Goal: Task Accomplishment & Management: Complete application form

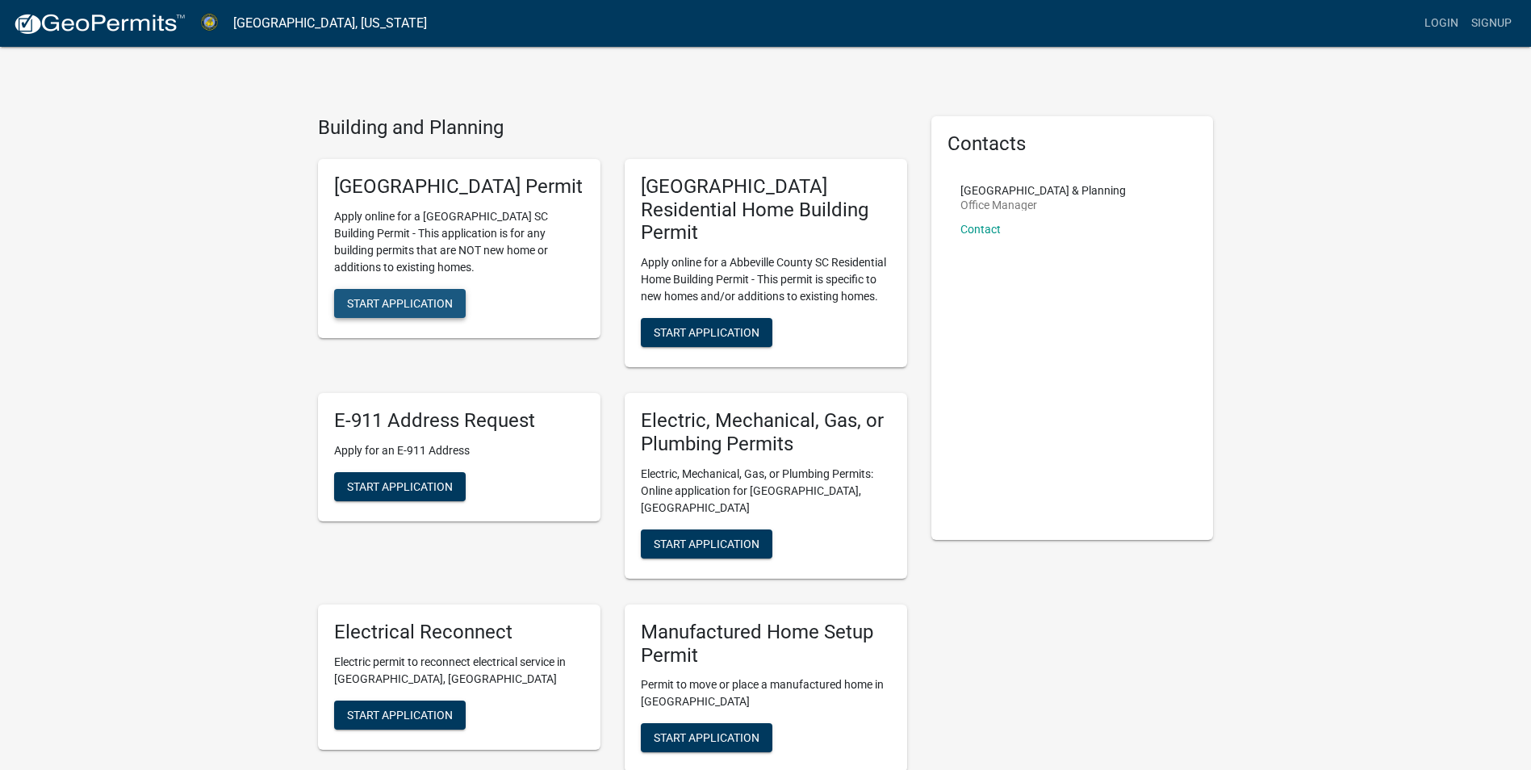
click at [392, 309] on span "Start Application" at bounding box center [400, 302] width 106 height 13
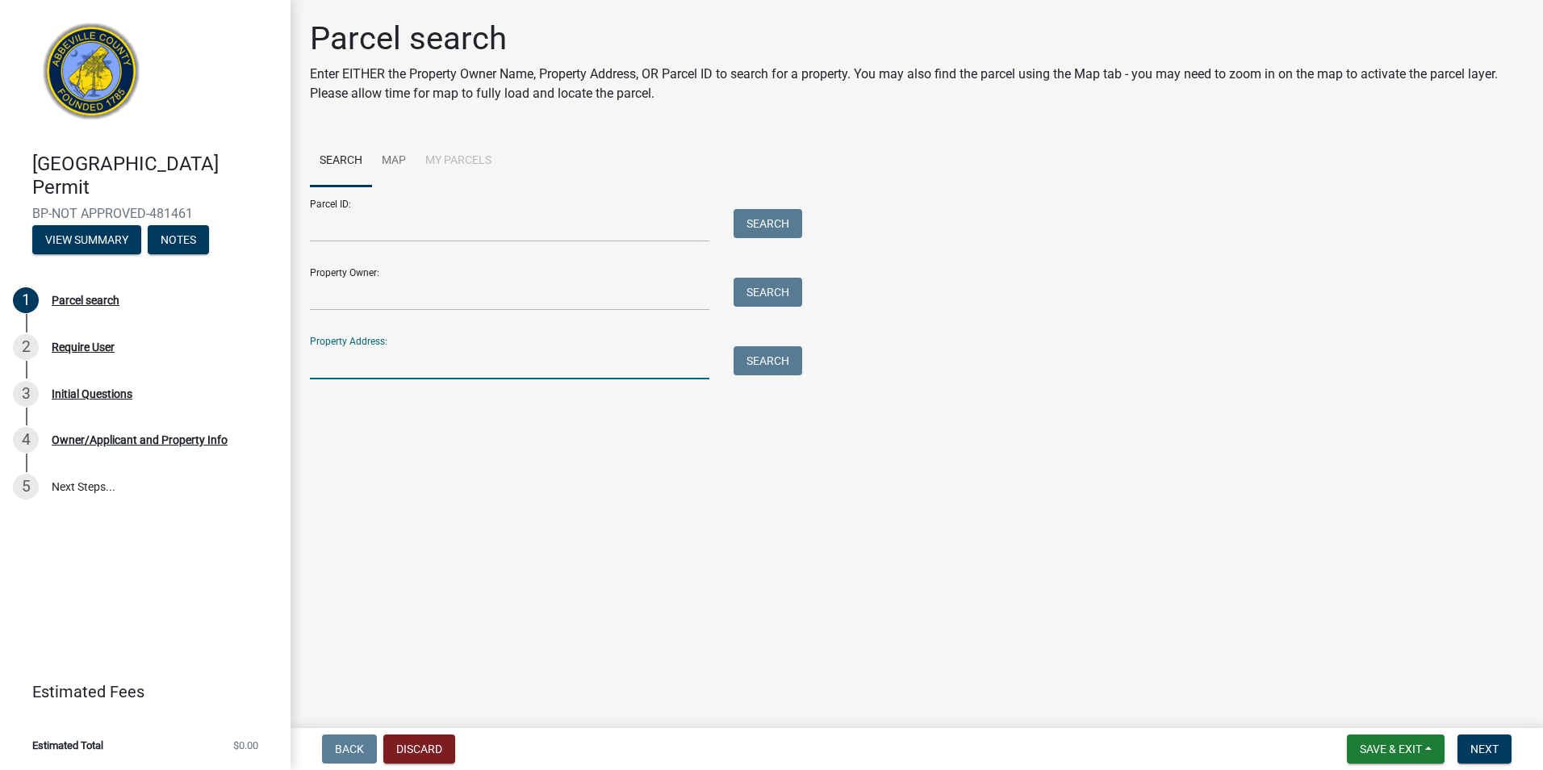
click at [388, 363] on input "Property Address:" at bounding box center [509, 362] width 399 height 33
click at [385, 297] on input "Property Owner:" at bounding box center [509, 294] width 399 height 33
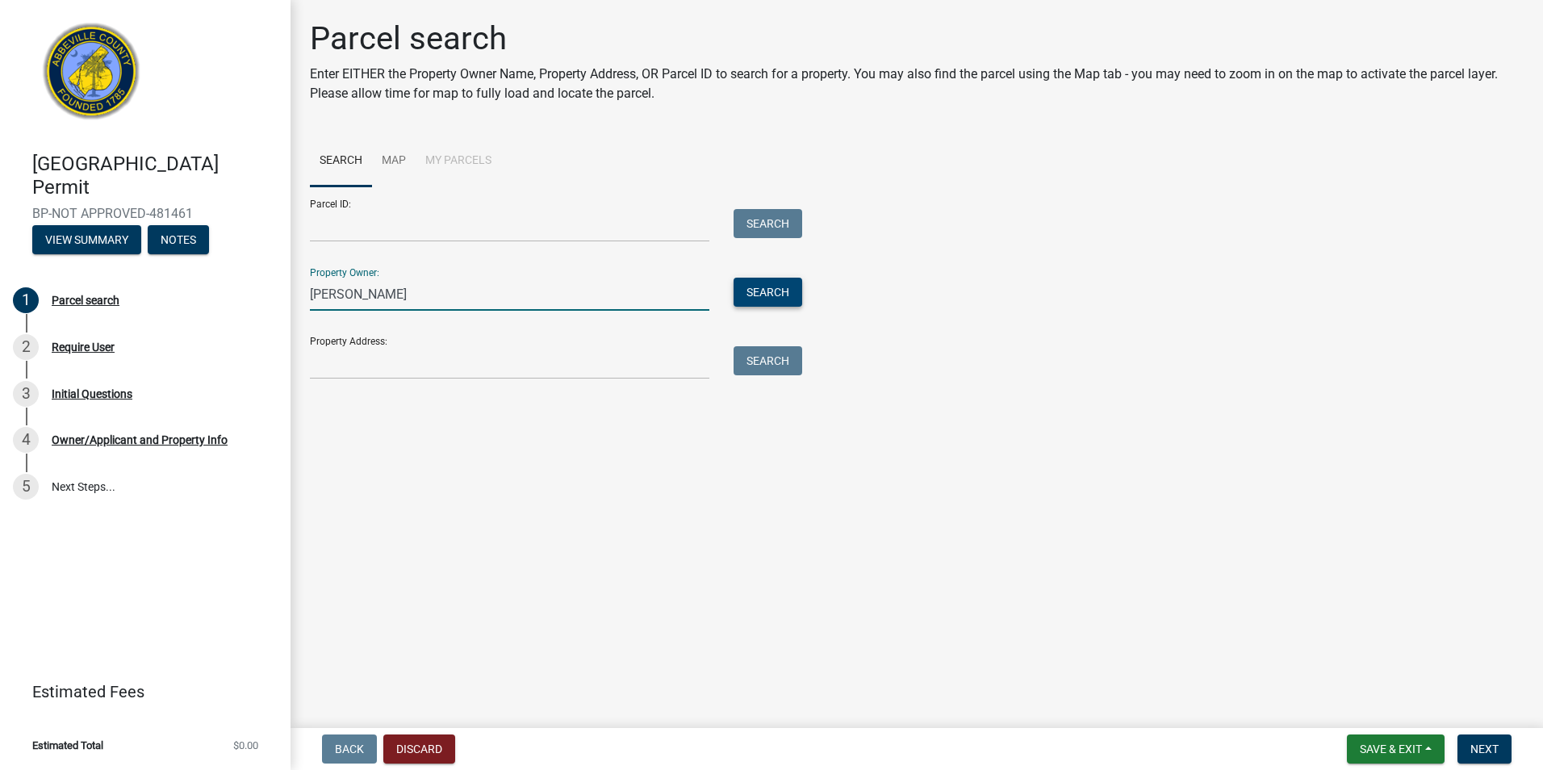
type input "[PERSON_NAME]"
click at [762, 292] on button "Search" at bounding box center [767, 292] width 69 height 29
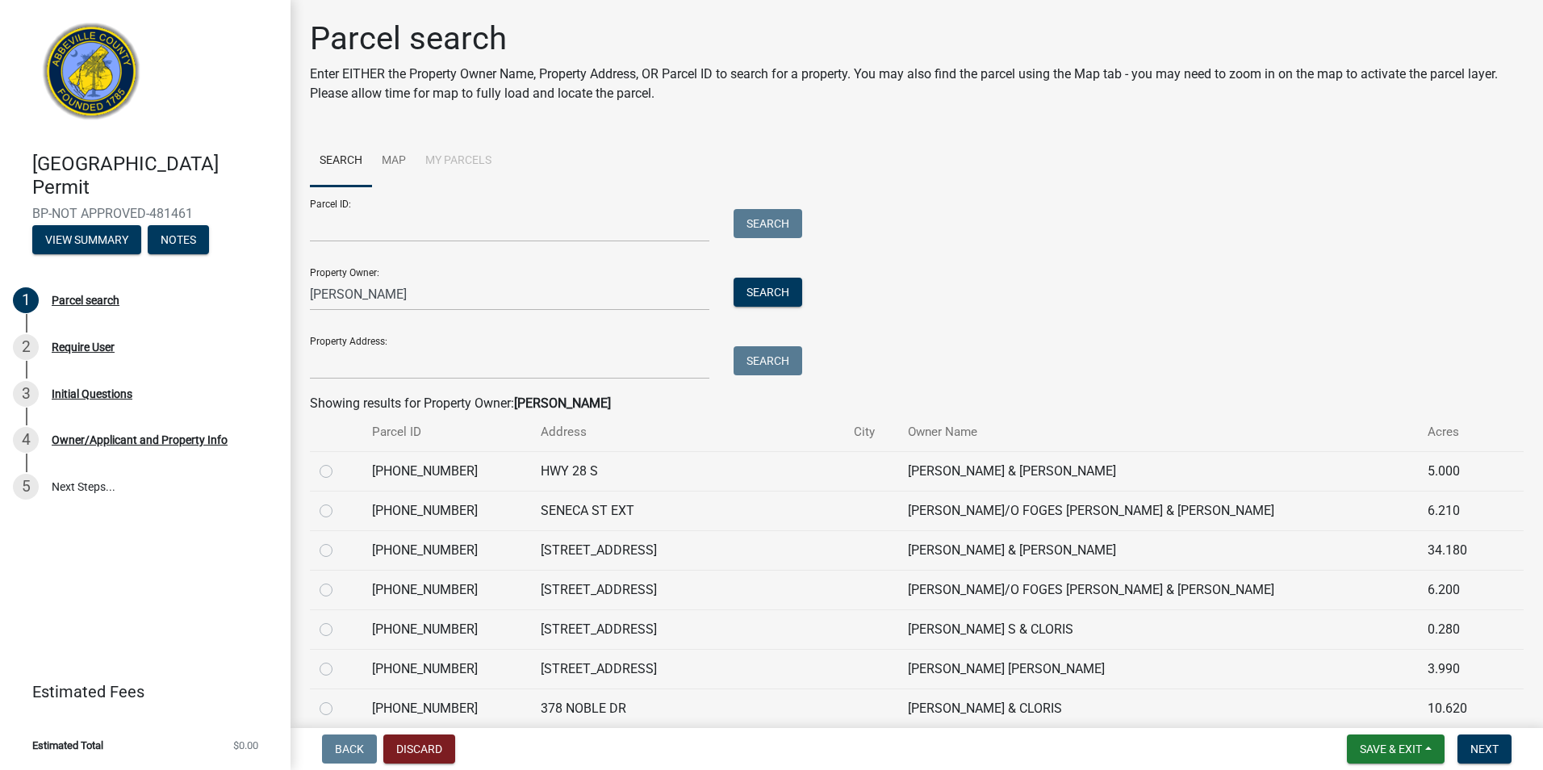
click at [339, 541] on label at bounding box center [339, 541] width 0 height 0
click at [339, 551] on input "radio" at bounding box center [344, 546] width 10 height 10
radio input "true"
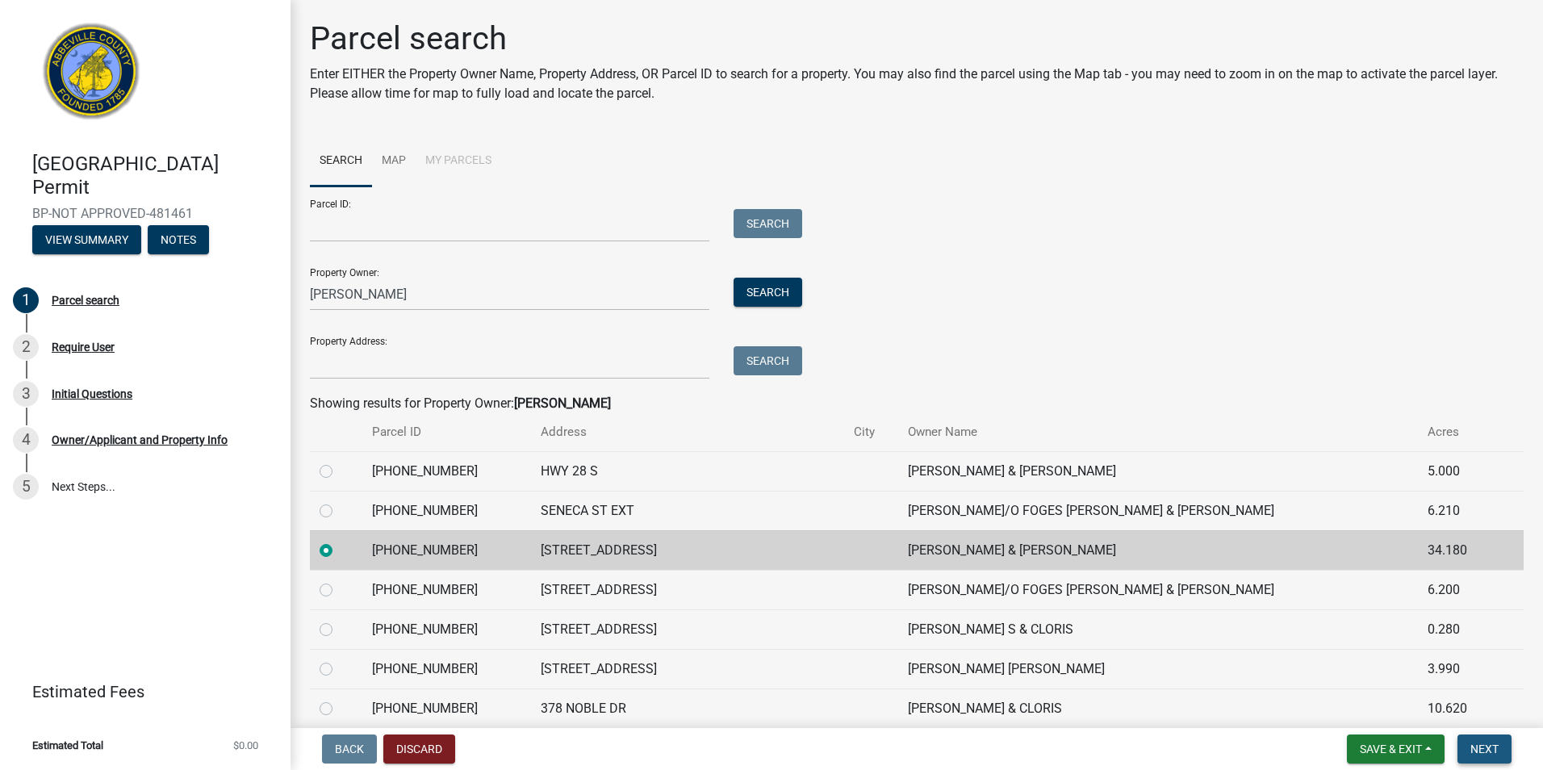
click at [1486, 749] on span "Next" at bounding box center [1484, 748] width 28 height 13
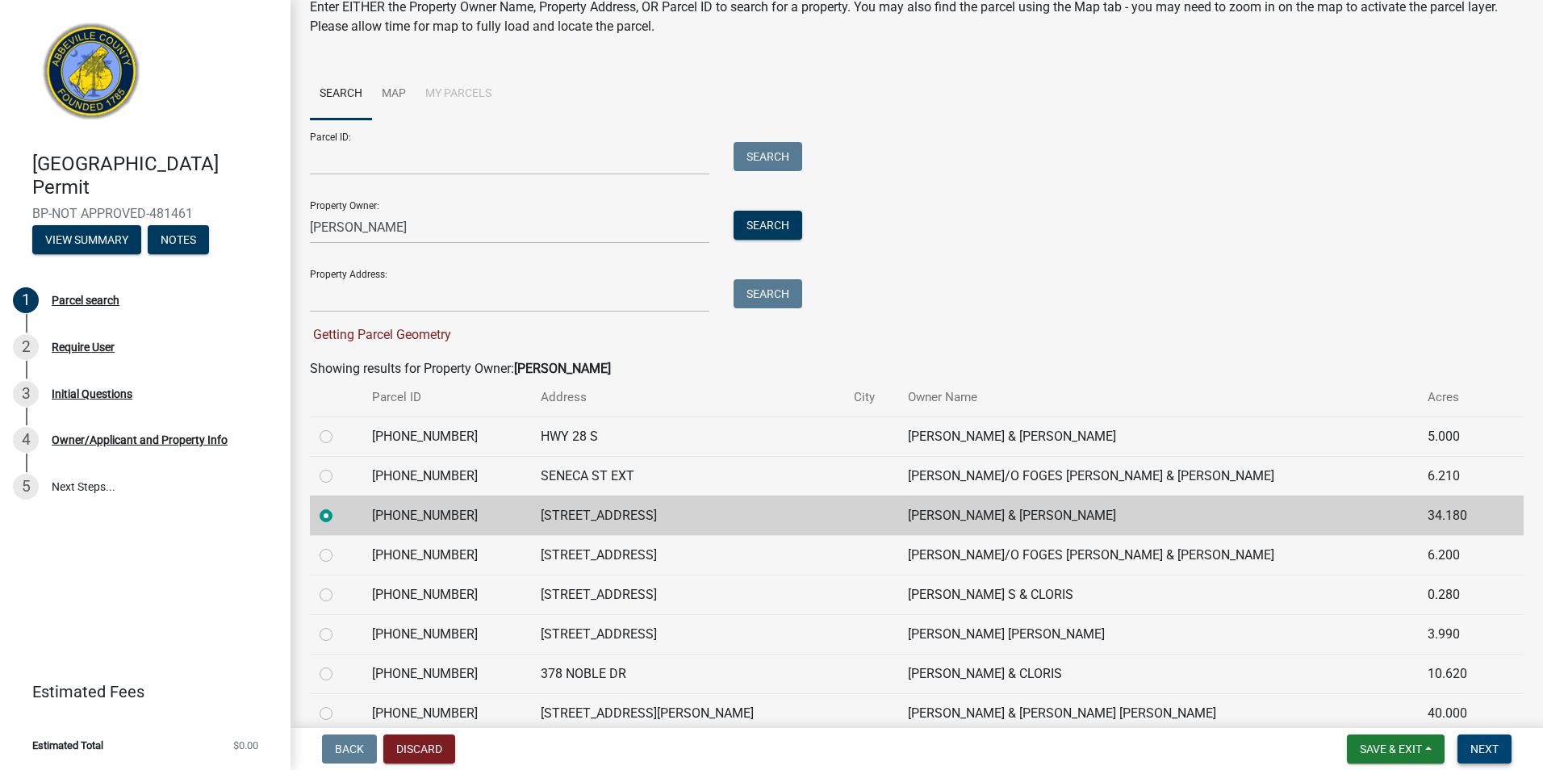
scroll to position [66, 0]
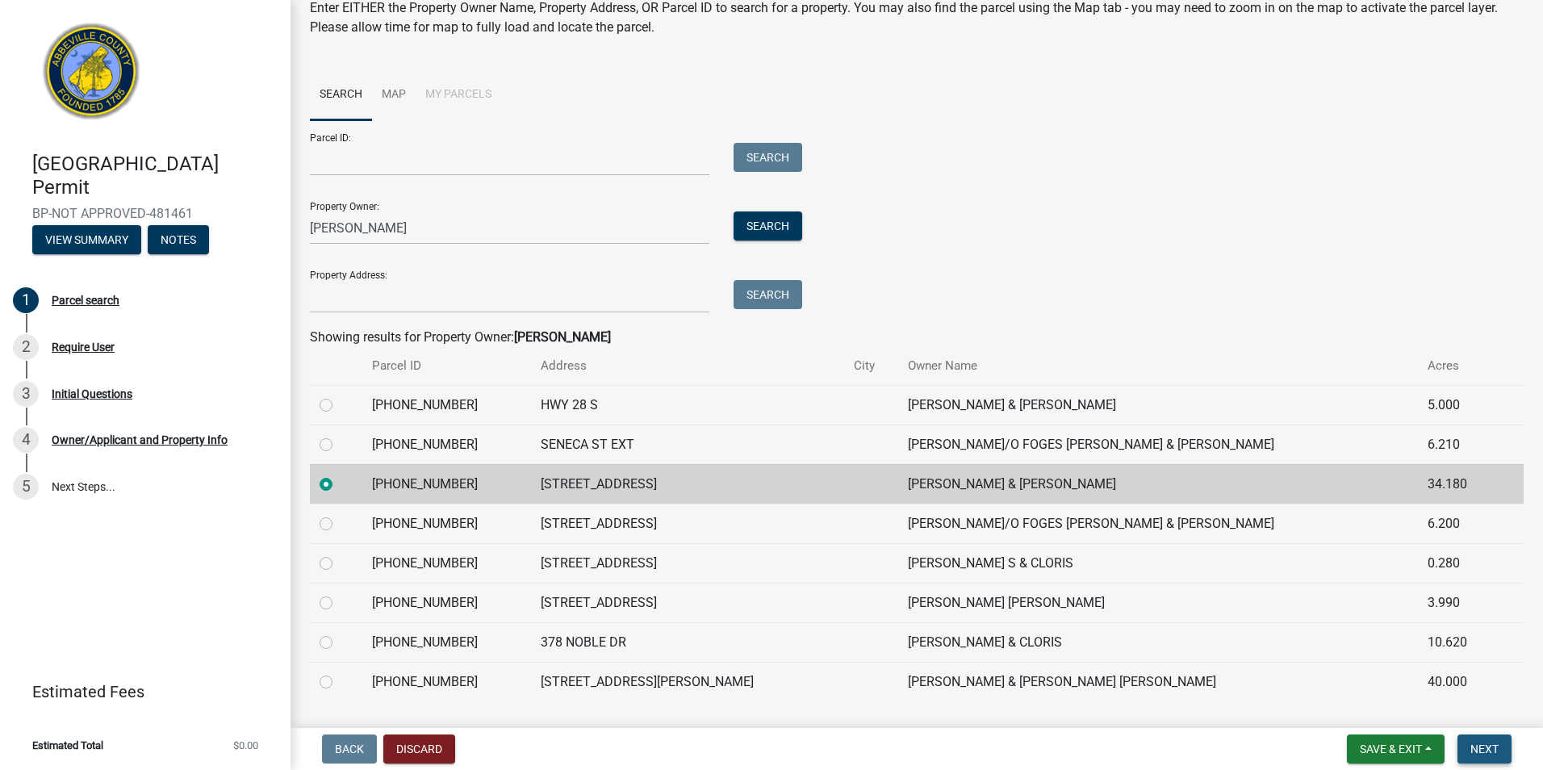
click at [1489, 746] on span "Next" at bounding box center [1484, 748] width 28 height 13
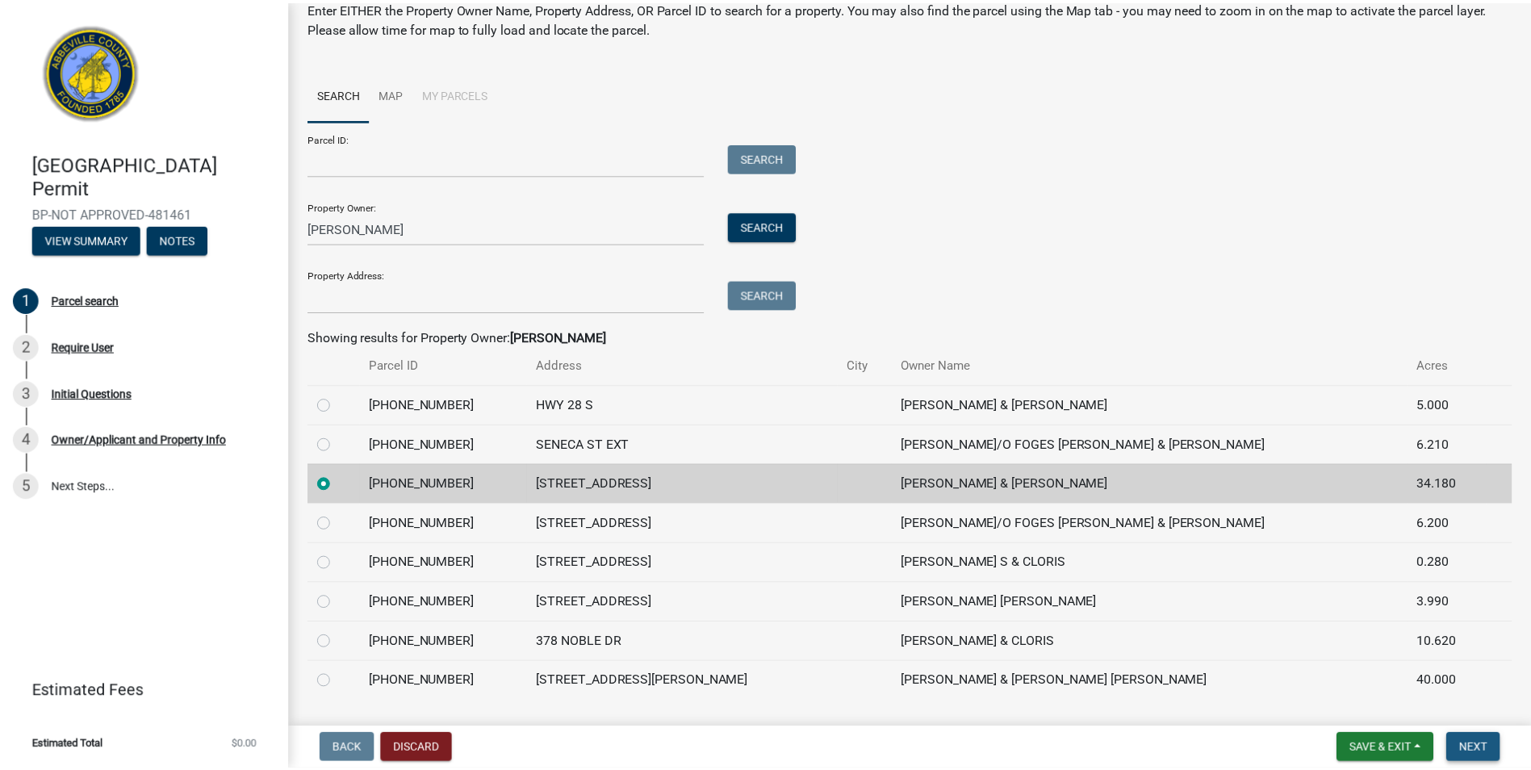
scroll to position [0, 0]
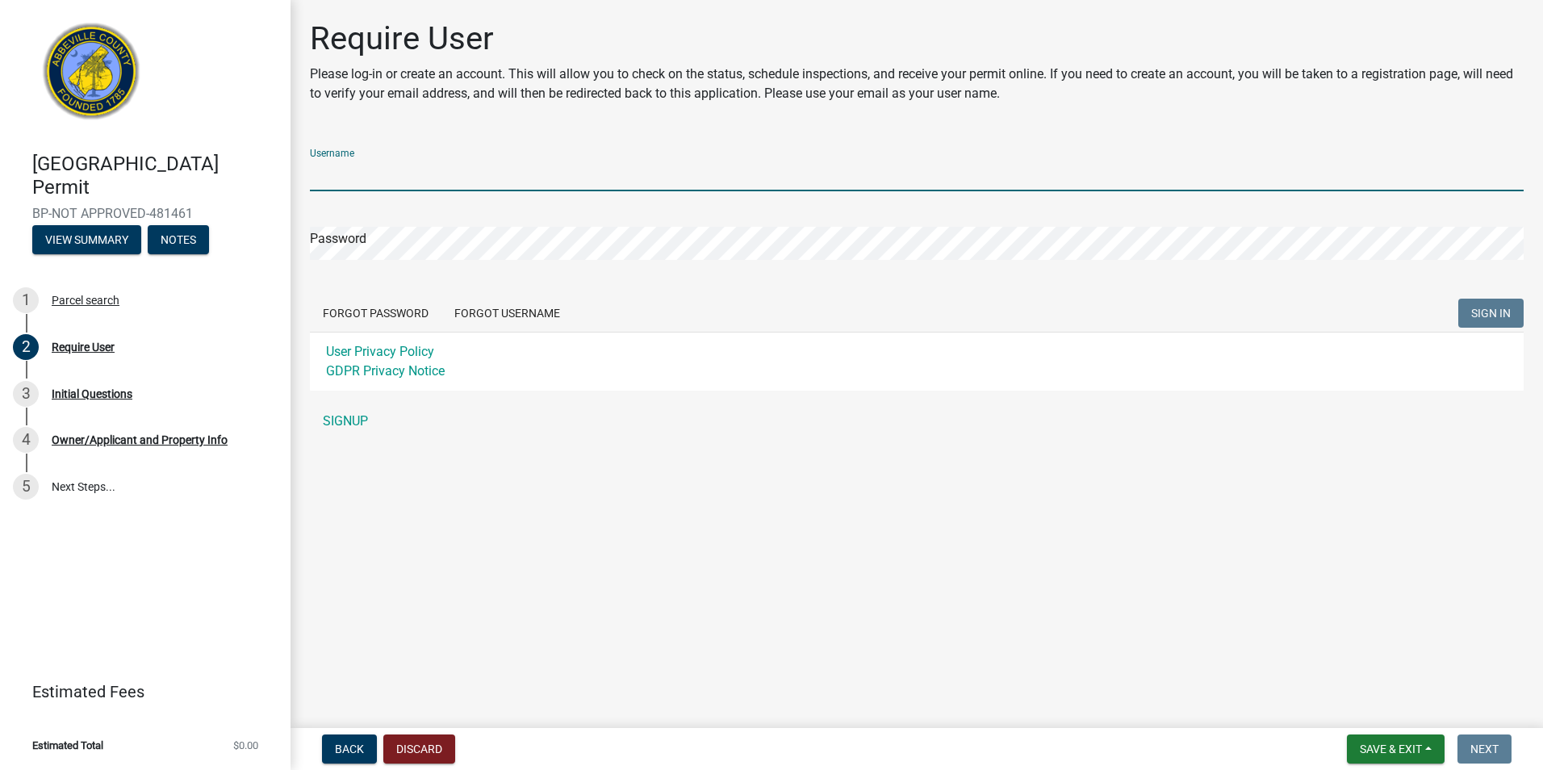
click at [553, 177] on input "Username" at bounding box center [916, 174] width 1213 height 33
type input "apartain"
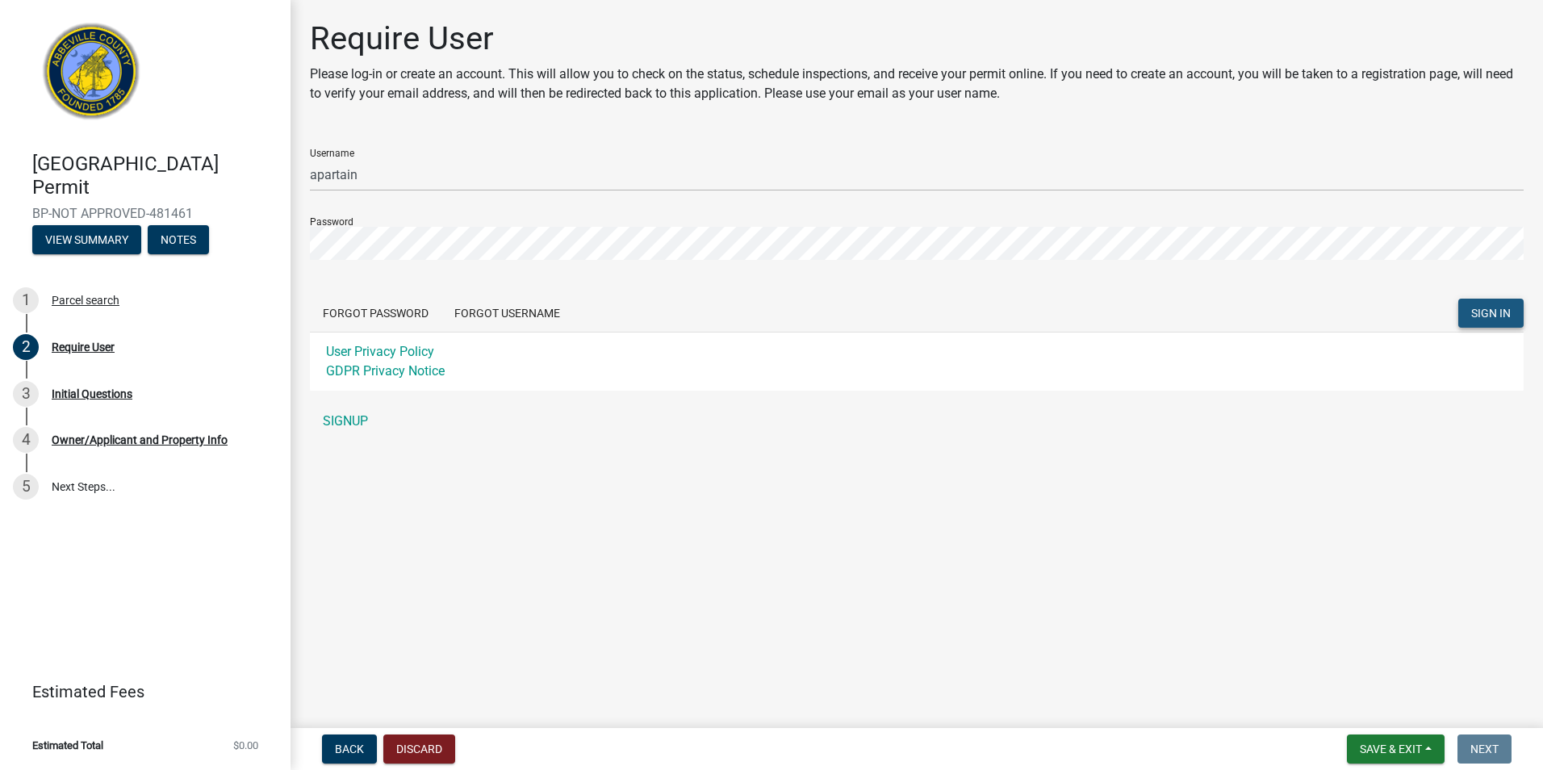
click at [1495, 312] on span "SIGN IN" at bounding box center [1491, 313] width 40 height 13
click at [328, 417] on link "SIGNUP" at bounding box center [916, 421] width 1213 height 32
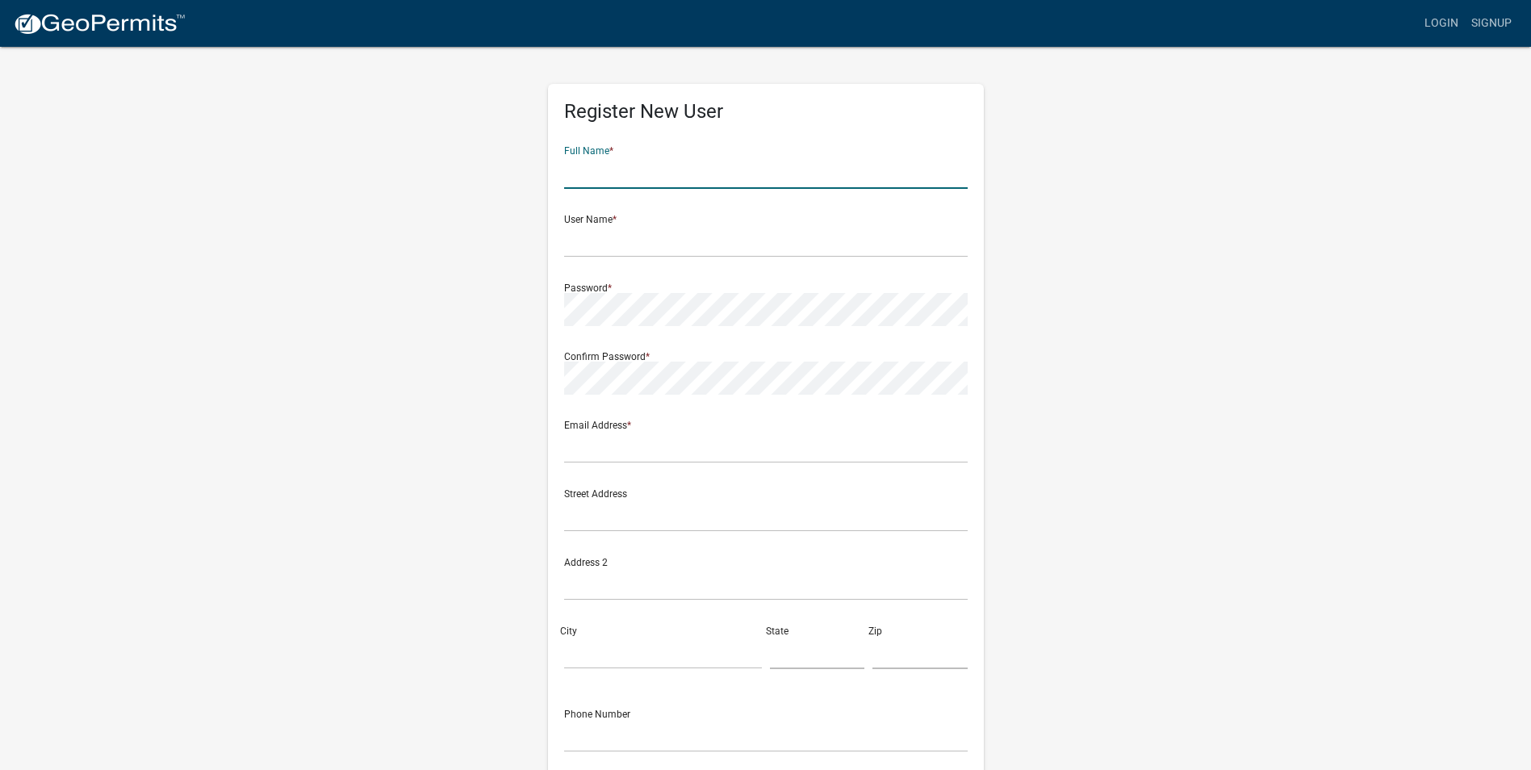
click at [800, 165] on input "text" at bounding box center [765, 172] width 403 height 33
type input "[PERSON_NAME]"
type input "[EMAIL_ADDRESS][DOMAIN_NAME]"
type input "[STREET_ADDRESS]"
type input "[GEOGRAPHIC_DATA]"
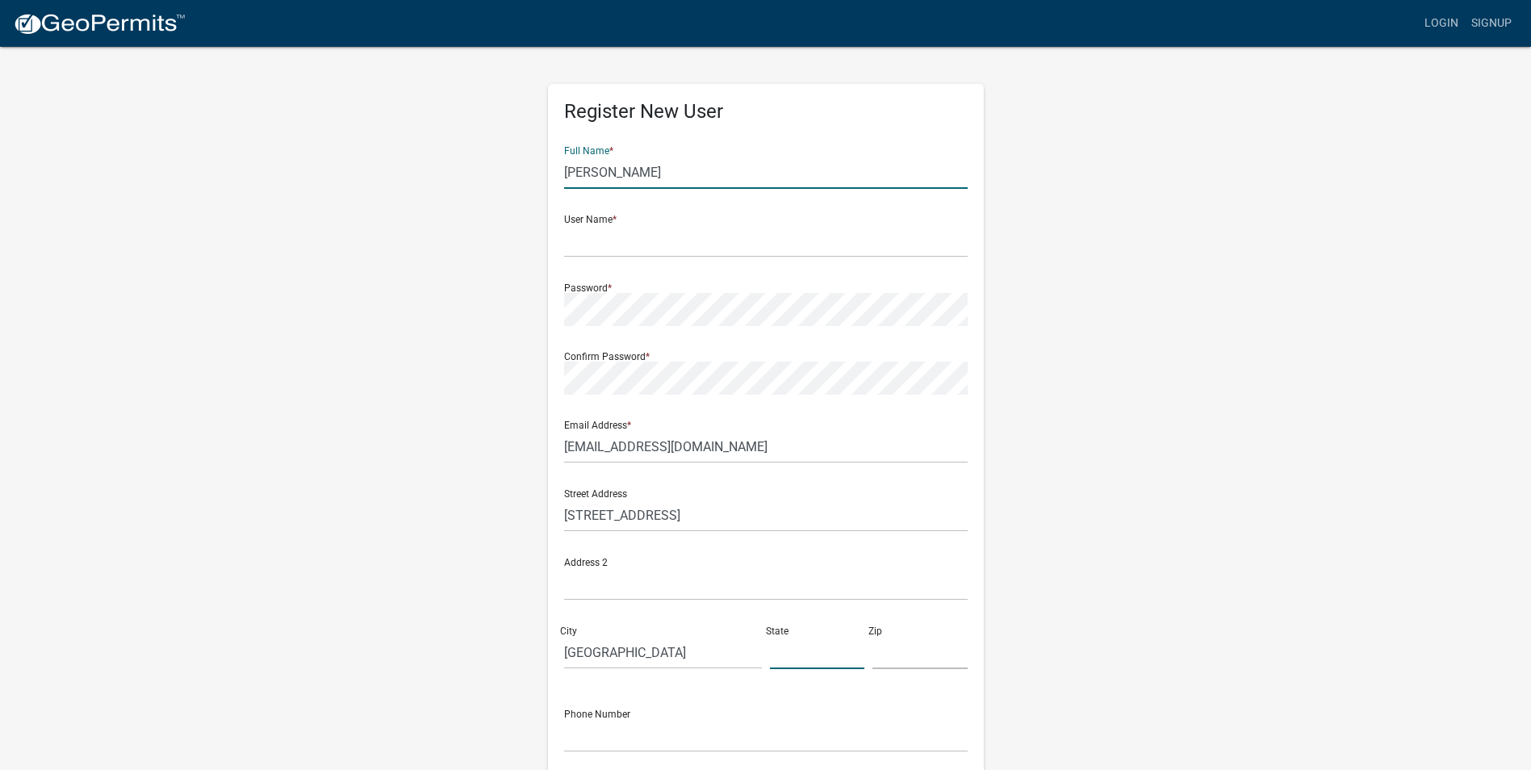
type input "[US_STATE]"
type input "29620"
type input "8646174750"
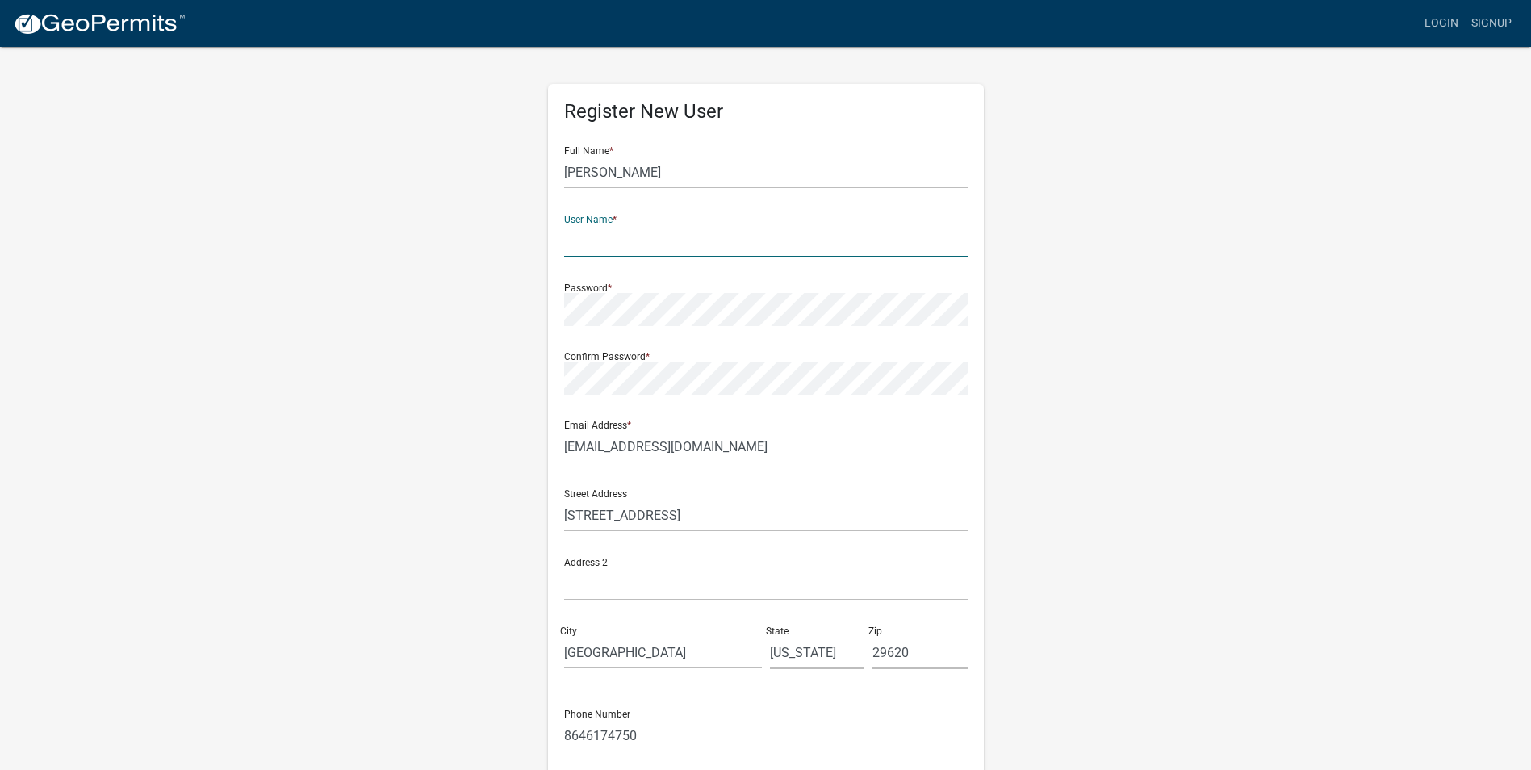
click at [652, 243] on input "text" at bounding box center [765, 240] width 403 height 33
type input "apartain"
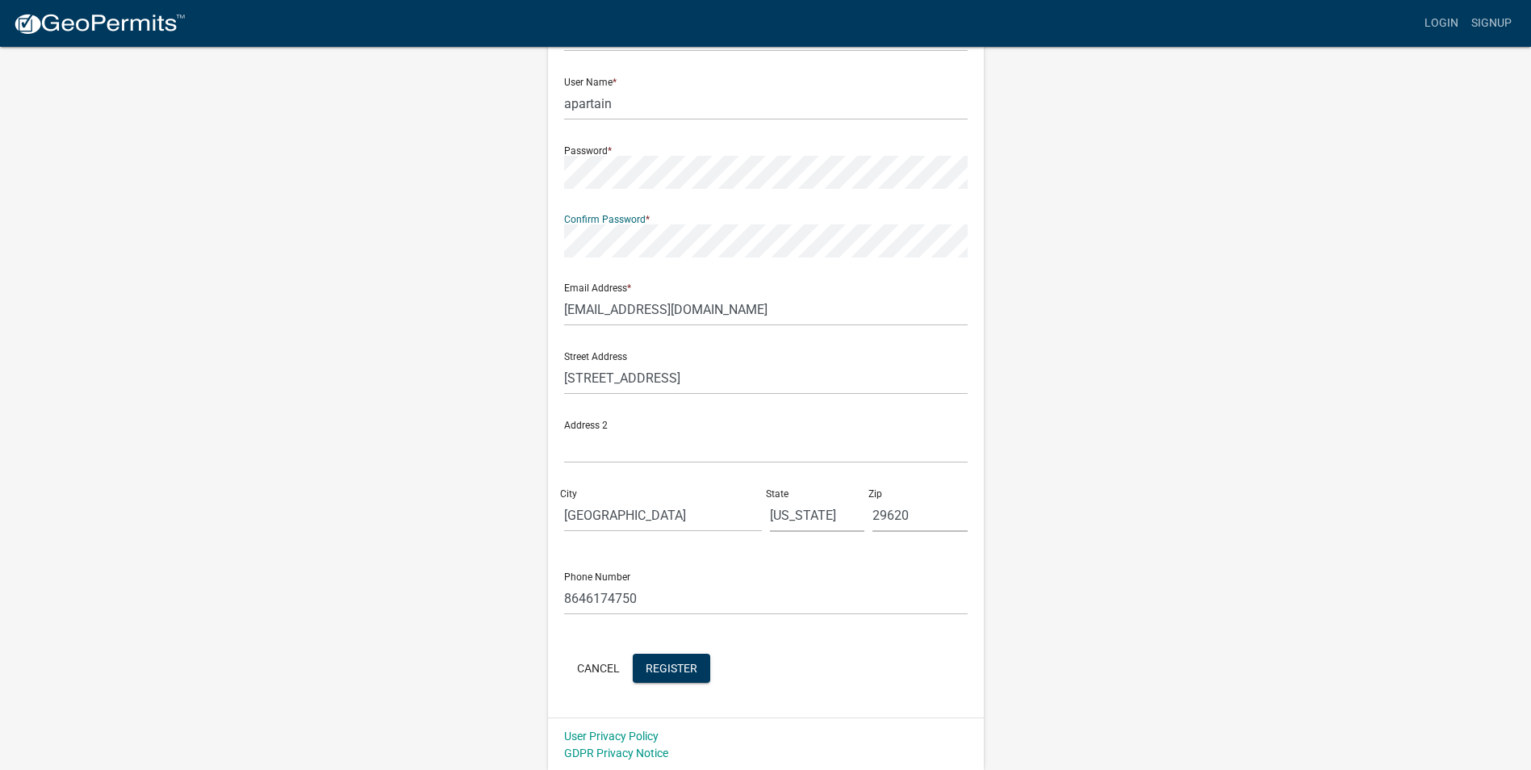
scroll to position [131, 0]
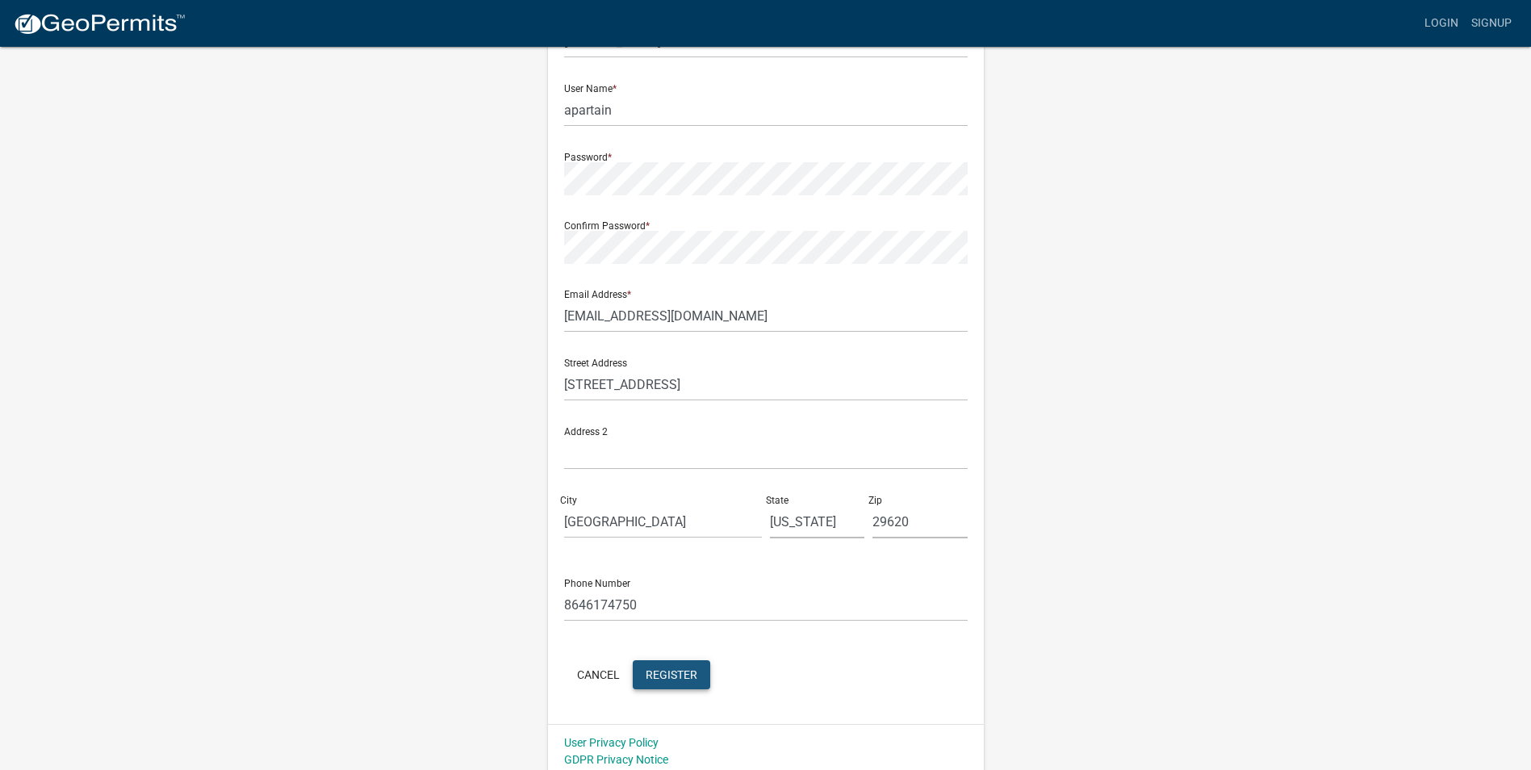
click at [662, 675] on span "Register" at bounding box center [671, 673] width 52 height 13
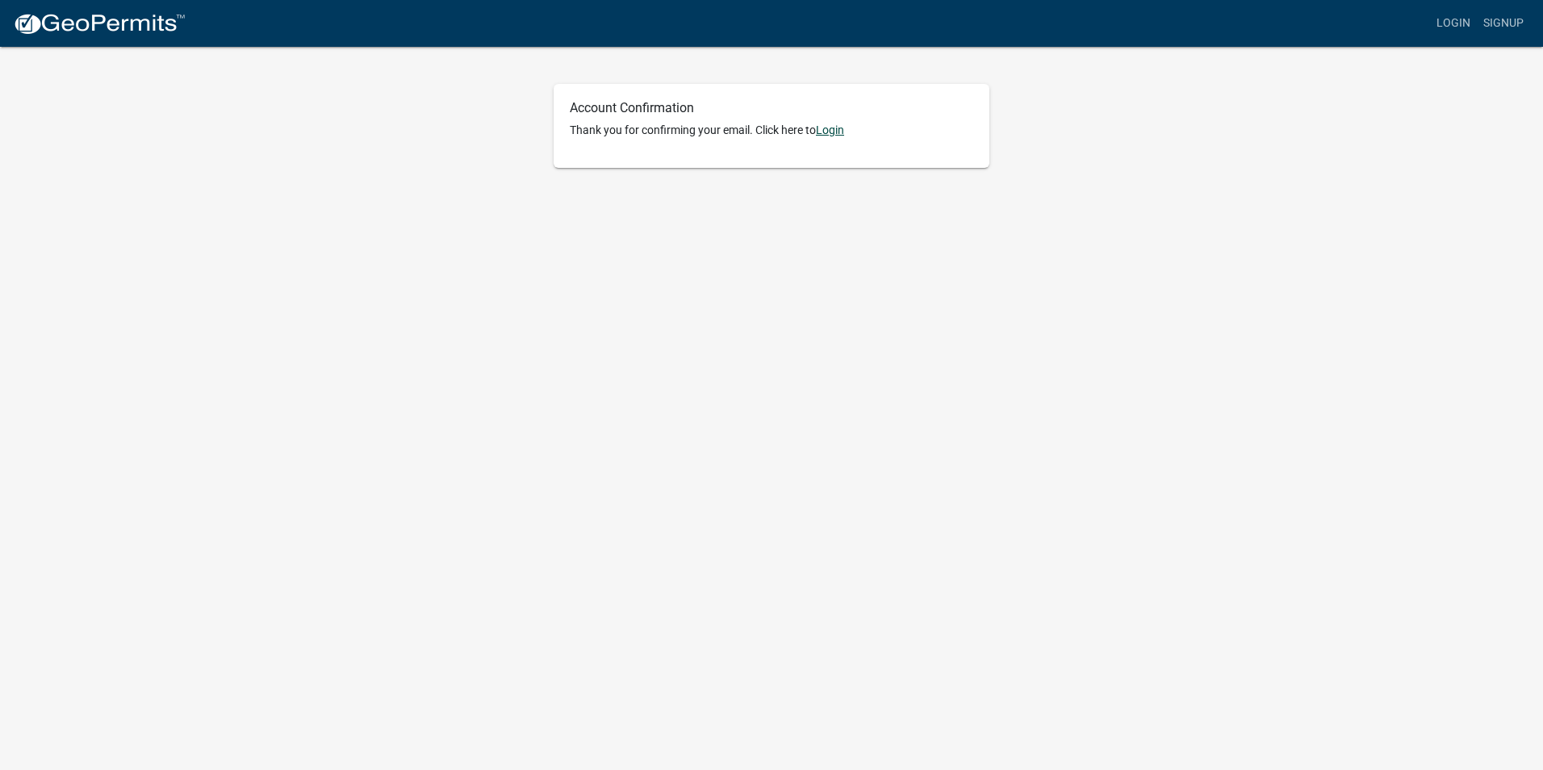
click at [844, 130] on link "Login" at bounding box center [830, 129] width 28 height 13
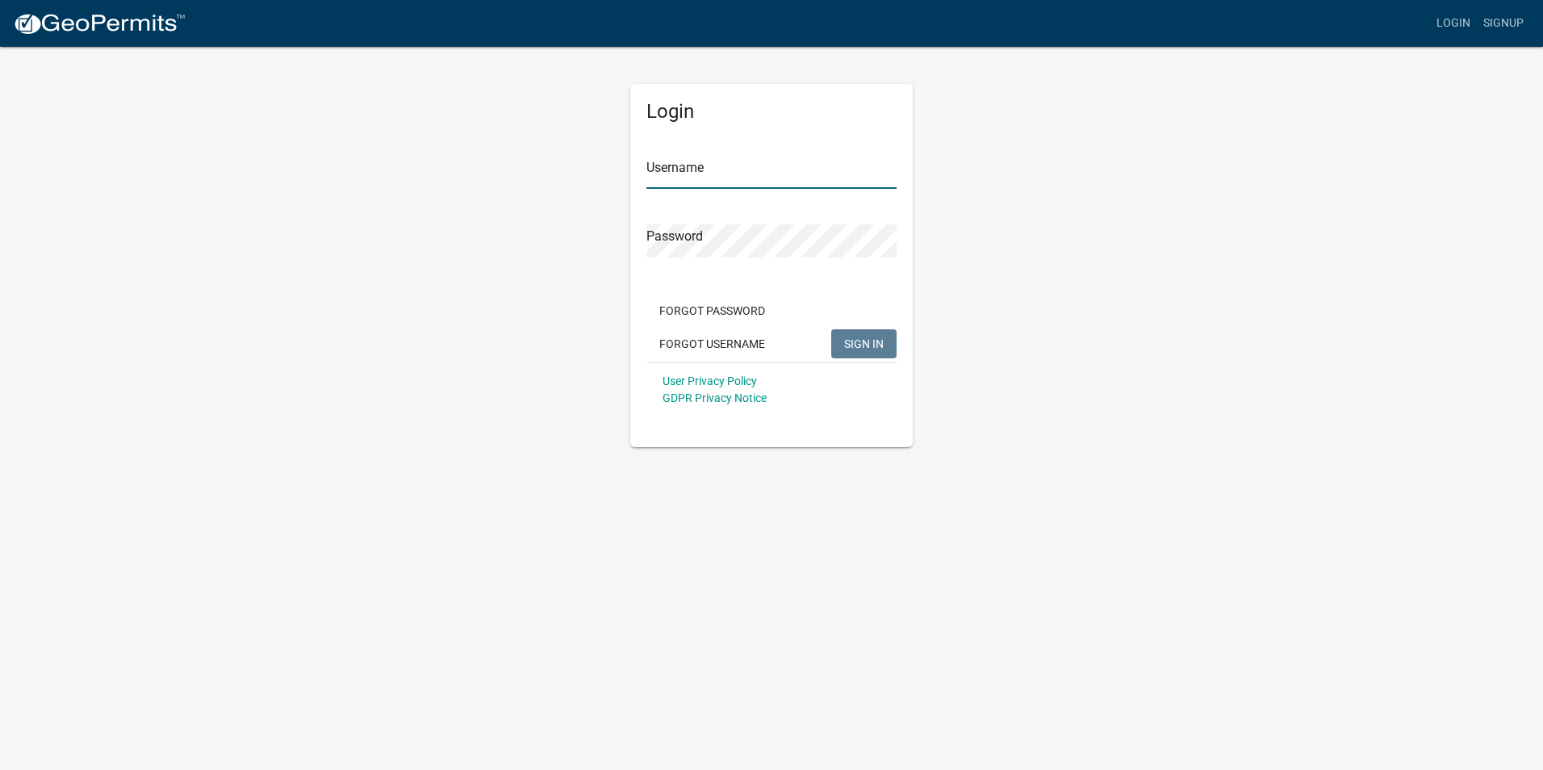
type input "apartain"
click at [861, 349] on span "SIGN IN" at bounding box center [864, 342] width 40 height 13
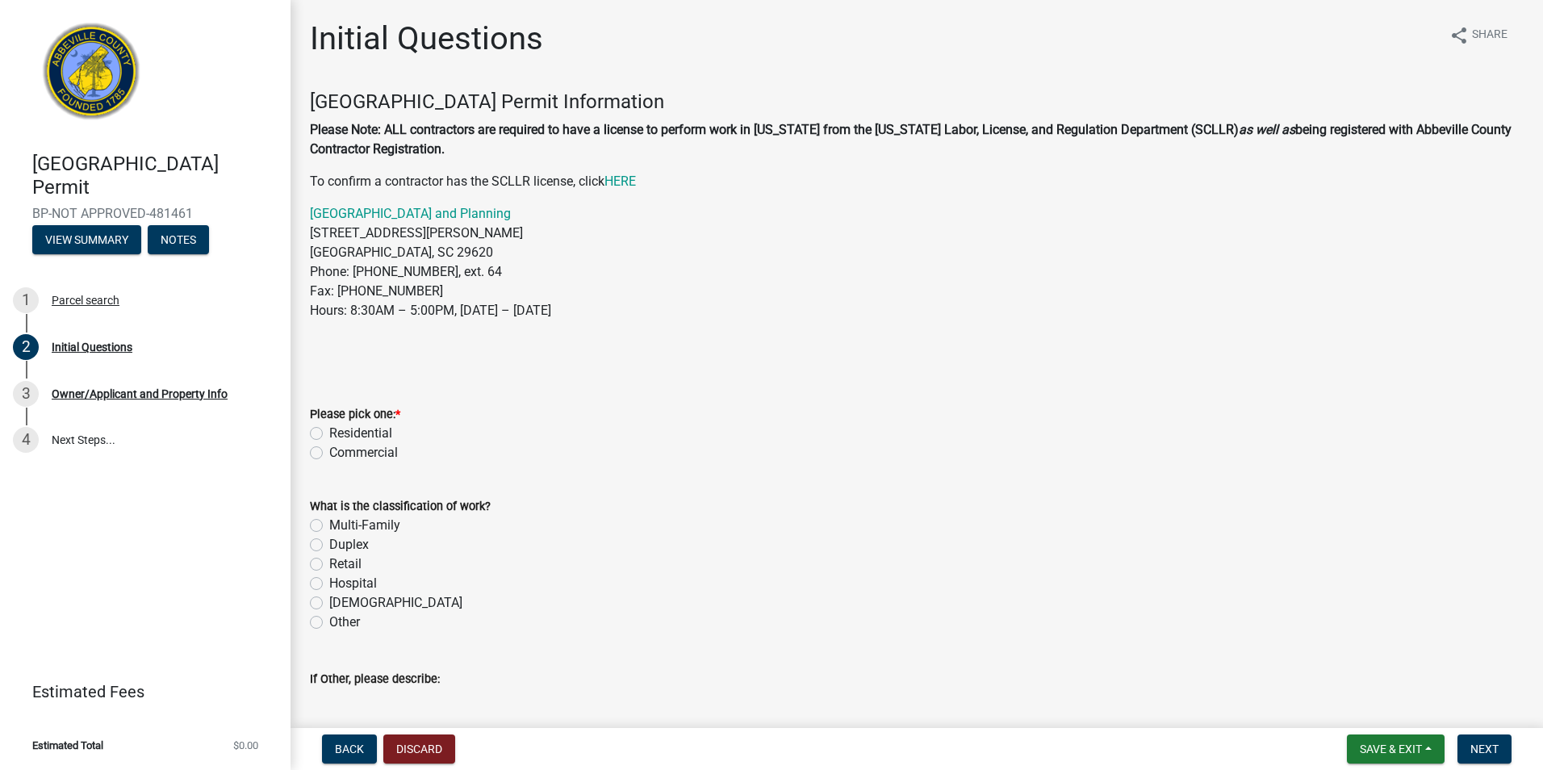
click at [329, 435] on label "Residential" at bounding box center [360, 433] width 63 height 19
click at [329, 434] on input "Residential" at bounding box center [334, 429] width 10 height 10
radio input "true"
click at [746, 536] on div "Duplex" at bounding box center [916, 544] width 1213 height 19
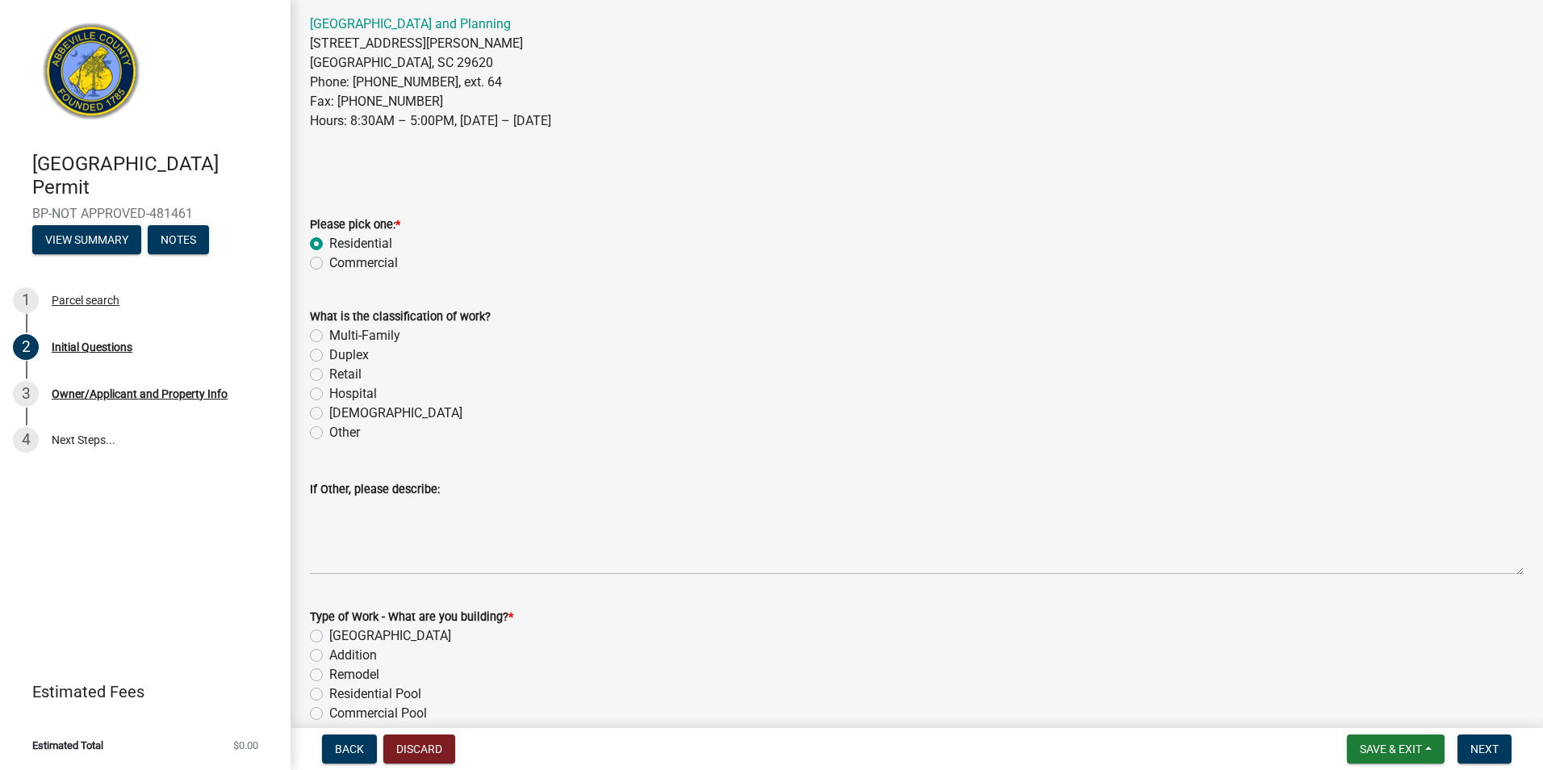
scroll to position [226, 0]
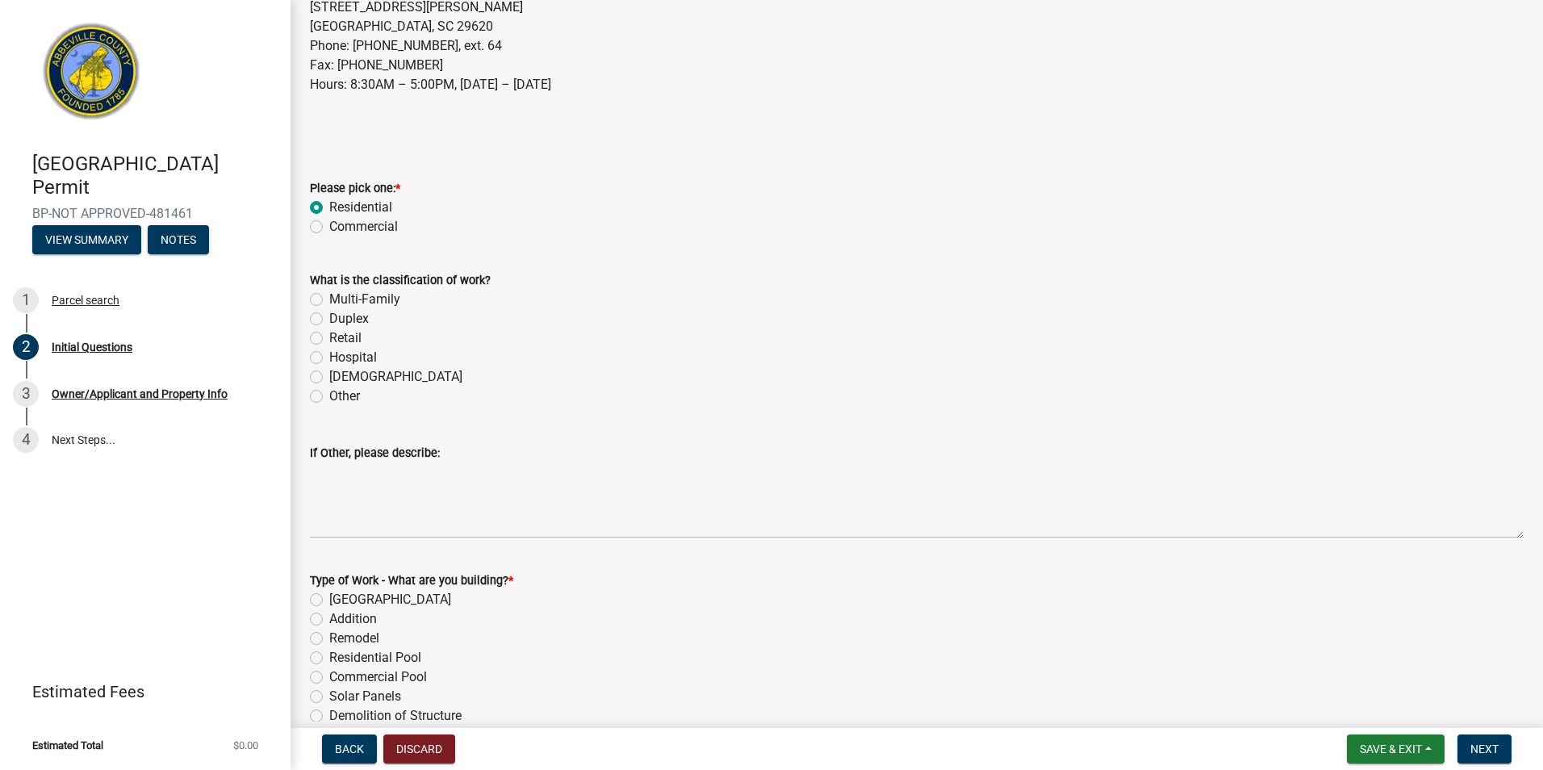
click at [329, 400] on label "Other" at bounding box center [344, 395] width 31 height 19
click at [329, 397] on input "Other" at bounding box center [334, 391] width 10 height 10
radio input "true"
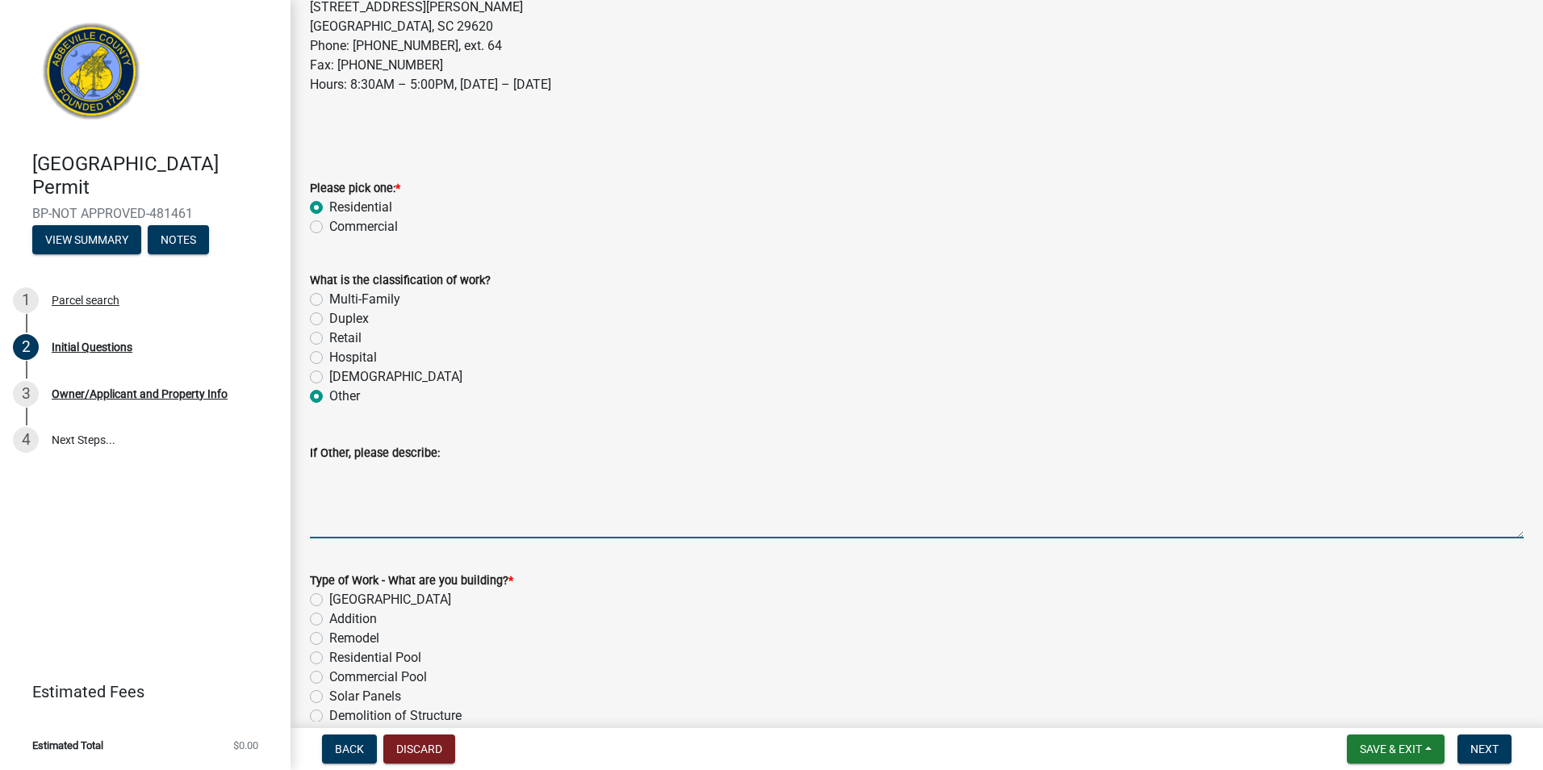
click at [353, 528] on textarea "If Other, please describe:" at bounding box center [916, 500] width 1213 height 76
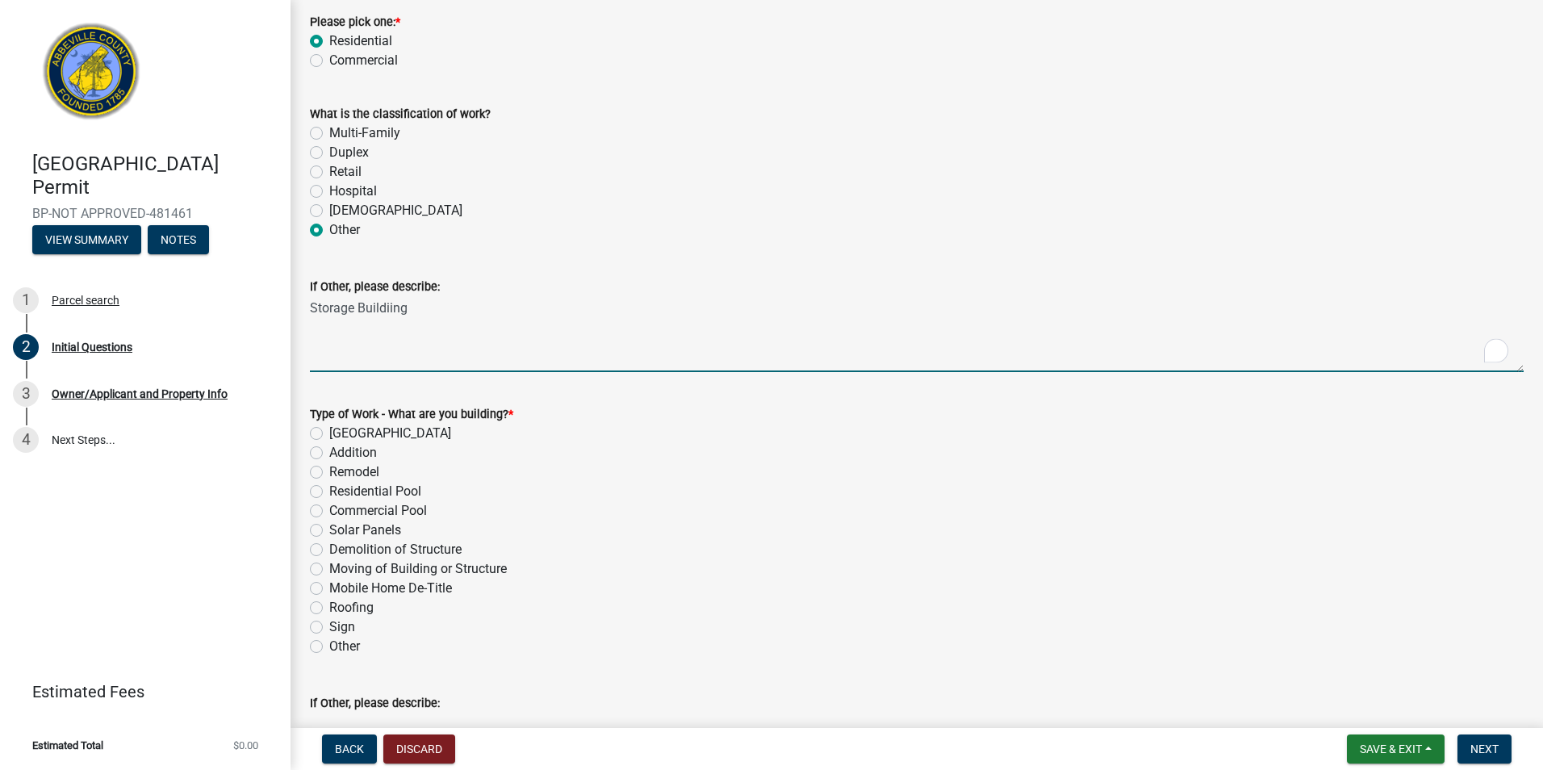
scroll to position [394, 0]
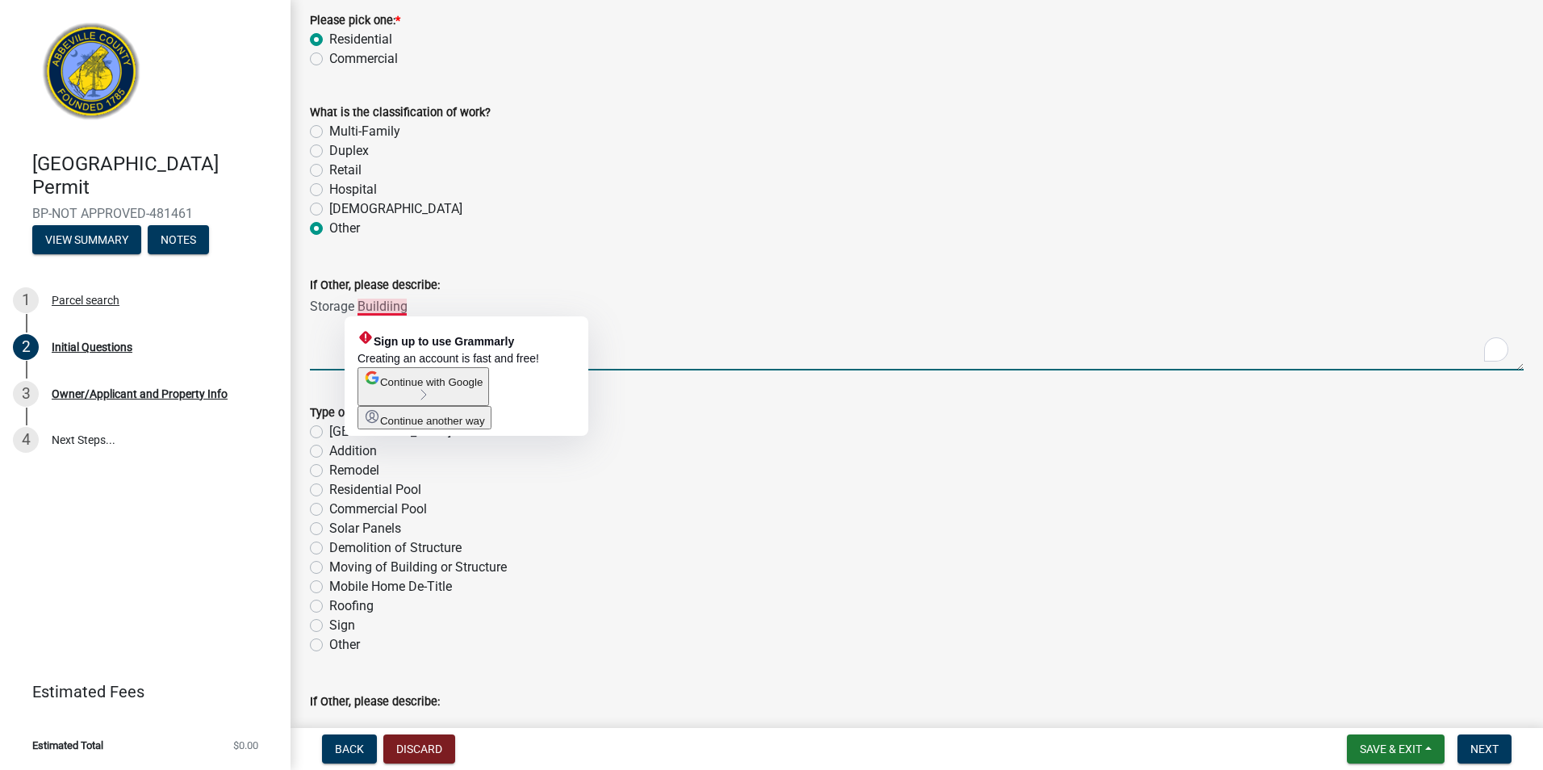
click at [393, 309] on textarea "Storage Buildiing" at bounding box center [916, 332] width 1213 height 76
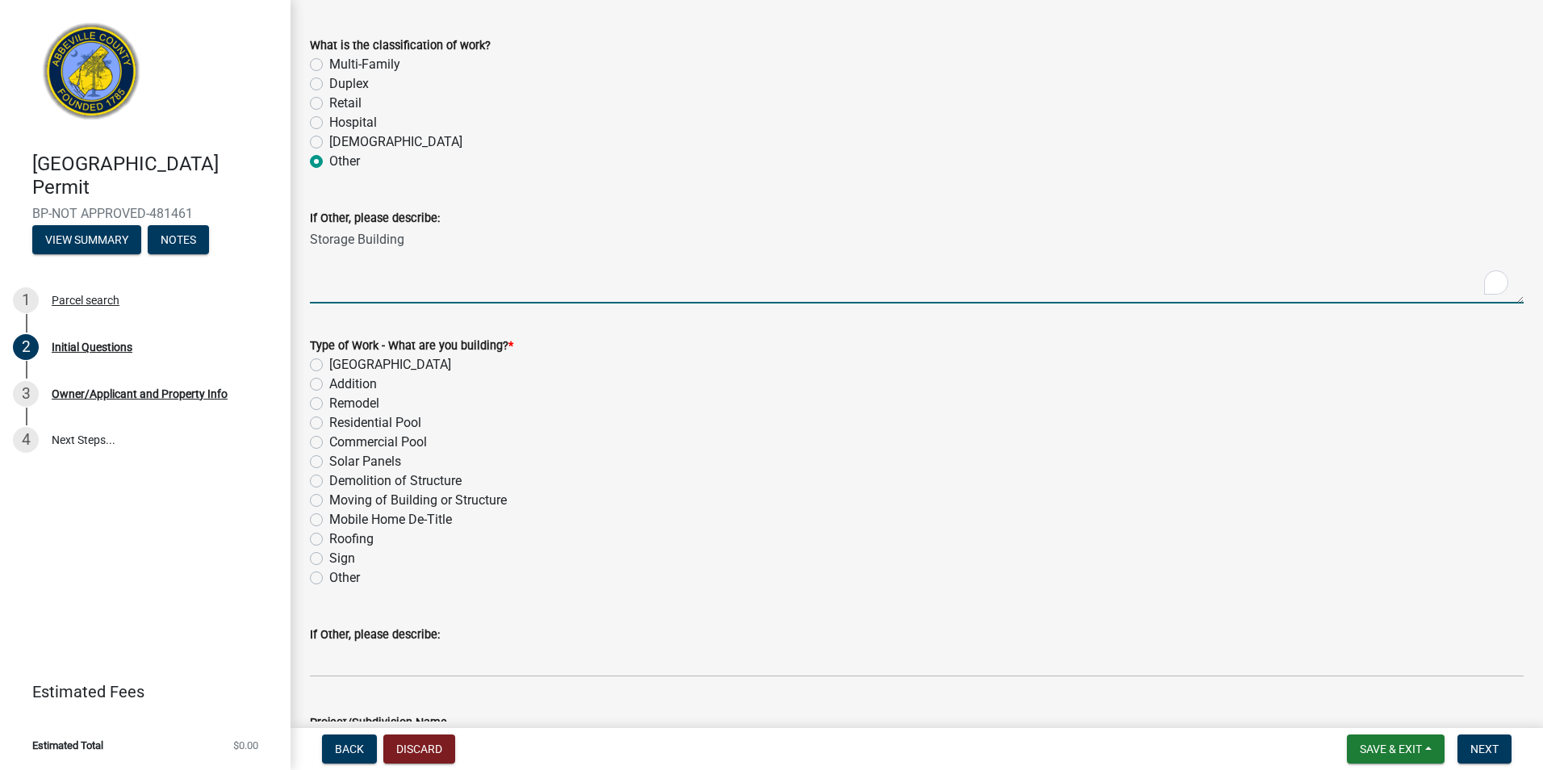
scroll to position [451, 0]
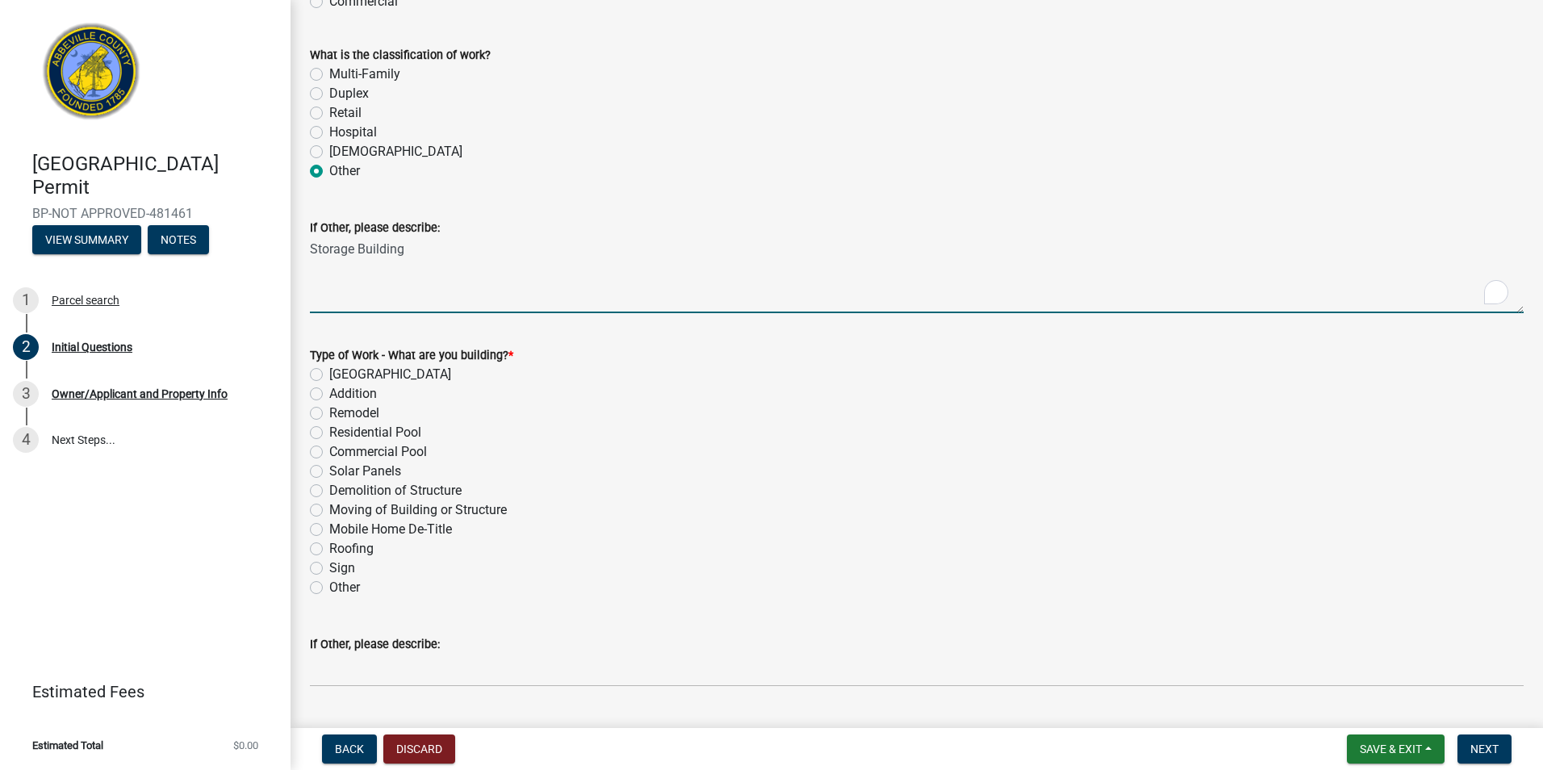
type textarea "Storage Building"
click at [329, 587] on label "Other" at bounding box center [344, 587] width 31 height 19
click at [329, 587] on input "Other" at bounding box center [334, 583] width 10 height 10
radio input "true"
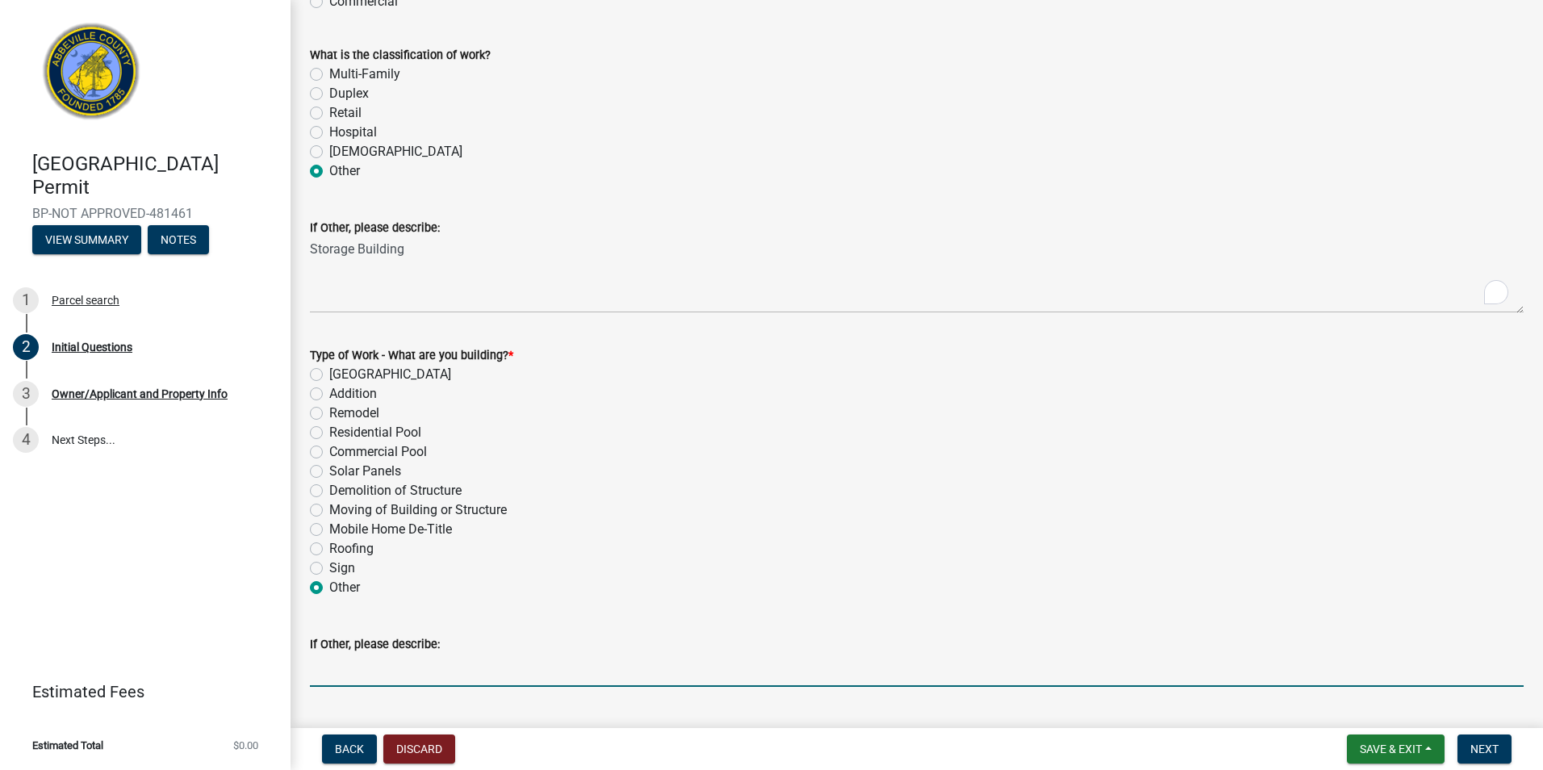
click at [395, 676] on input "If Other, please describe:" at bounding box center [916, 670] width 1213 height 33
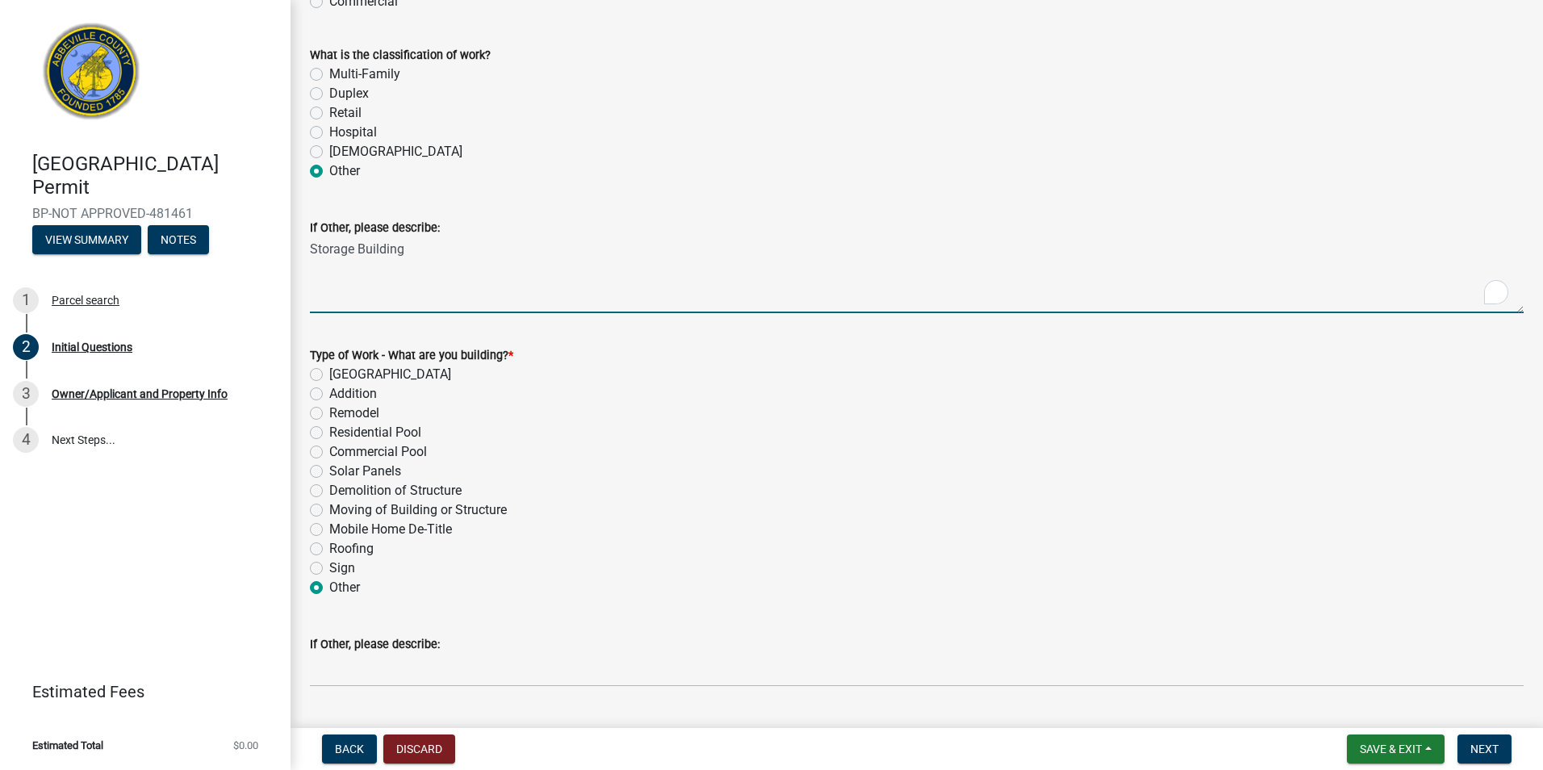
click at [415, 253] on textarea "Storage Building" at bounding box center [916, 275] width 1213 height 76
type textarea "Storage"
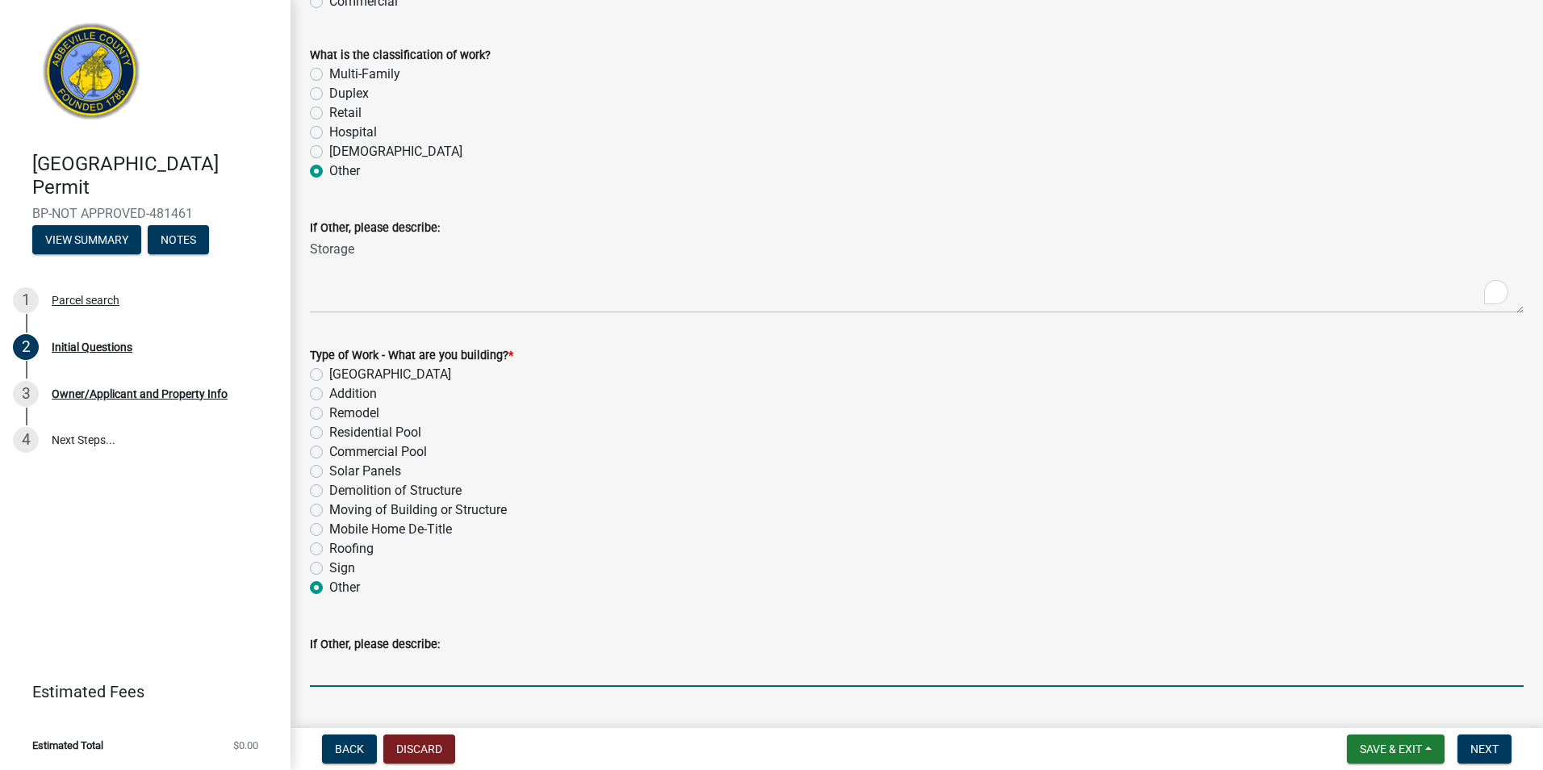
click at [345, 668] on input "If Other, please describe:" at bounding box center [916, 670] width 1213 height 33
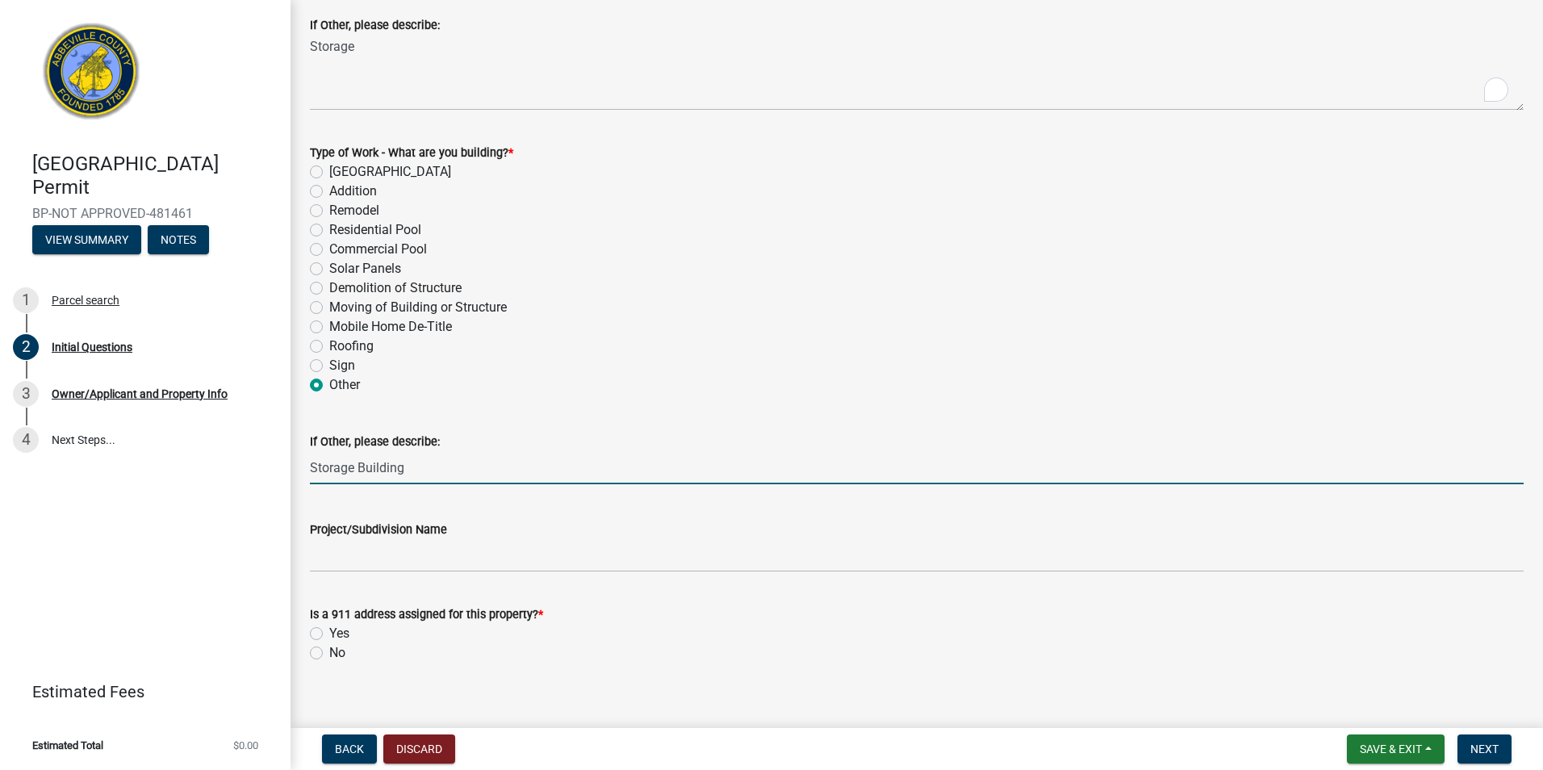
scroll to position [672, 0]
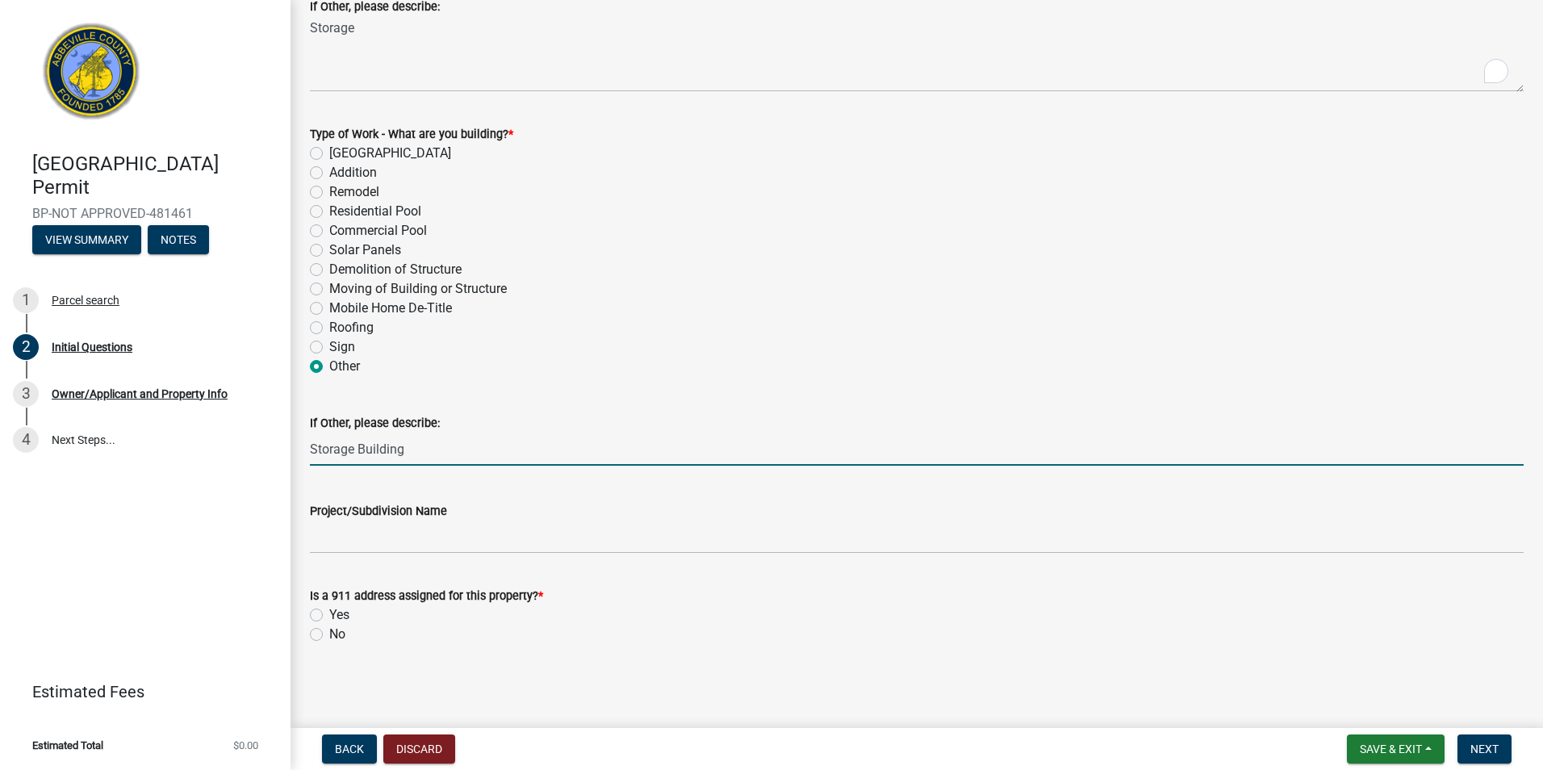
type input "Storage Building"
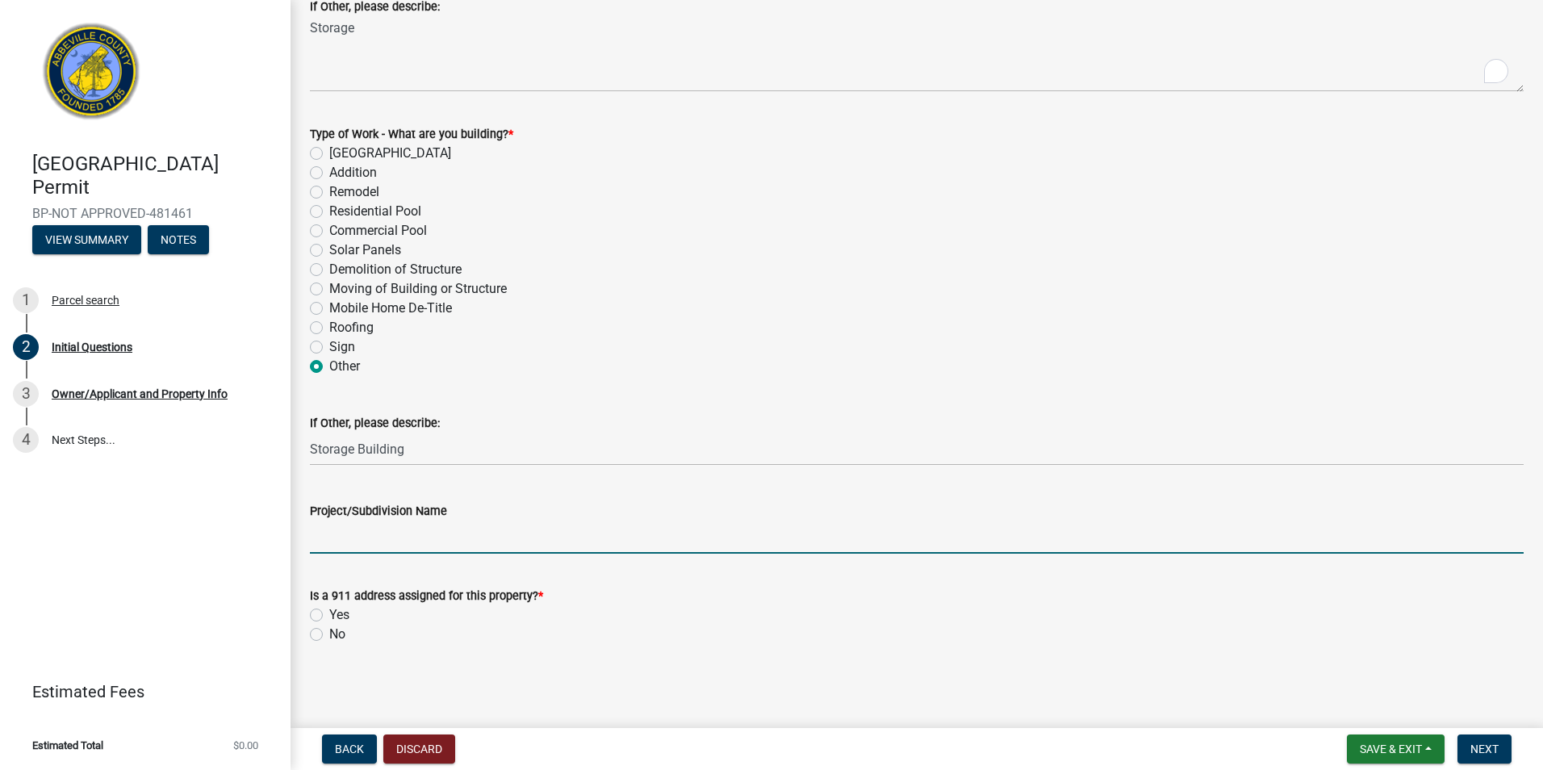
click at [337, 541] on input "Project/Subdivision Name" at bounding box center [916, 536] width 1213 height 33
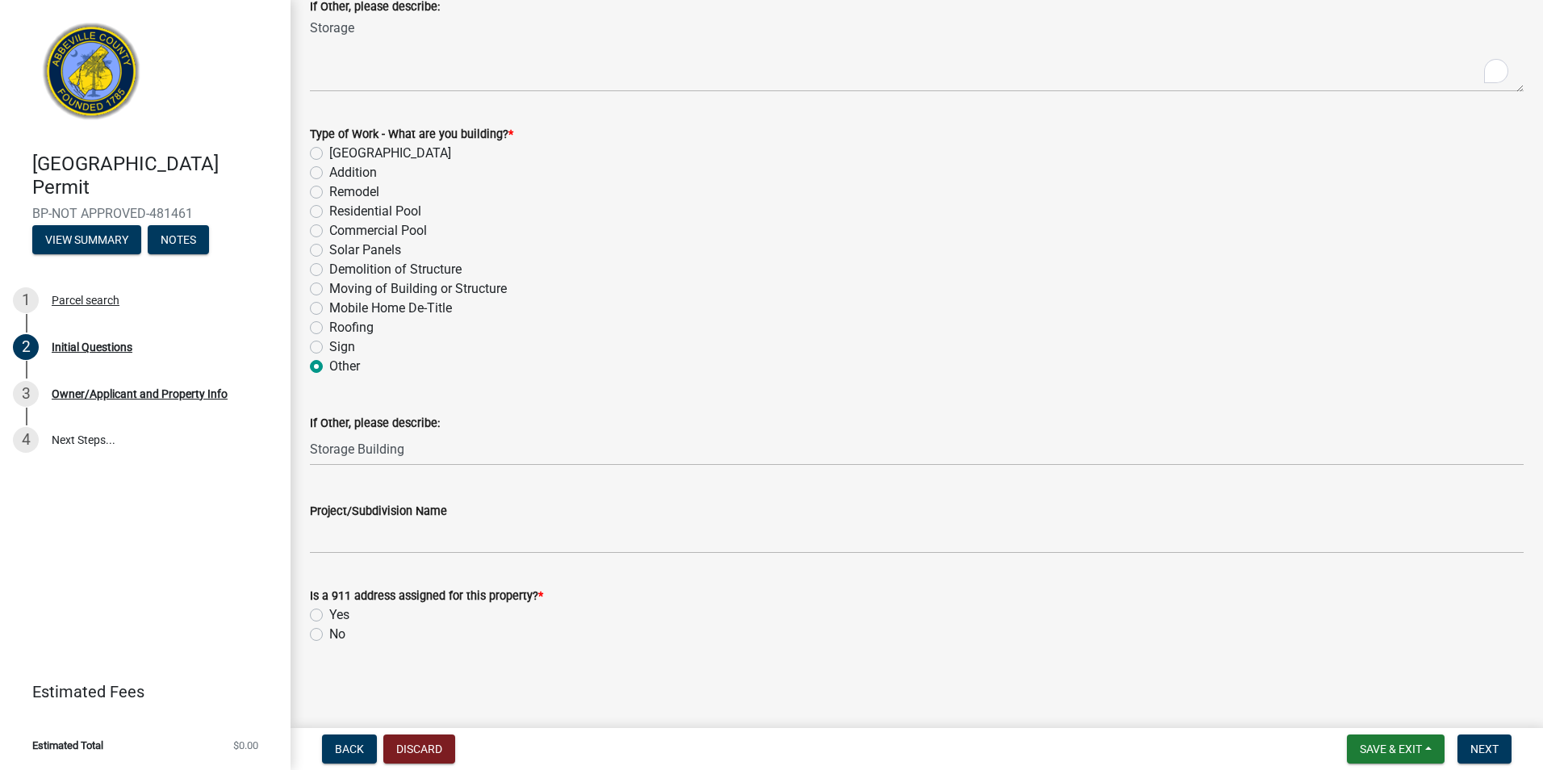
click at [329, 615] on label "Yes" at bounding box center [339, 614] width 20 height 19
click at [329, 615] on input "Yes" at bounding box center [334, 610] width 10 height 10
radio input "true"
click at [1471, 752] on span "Next" at bounding box center [1484, 748] width 28 height 13
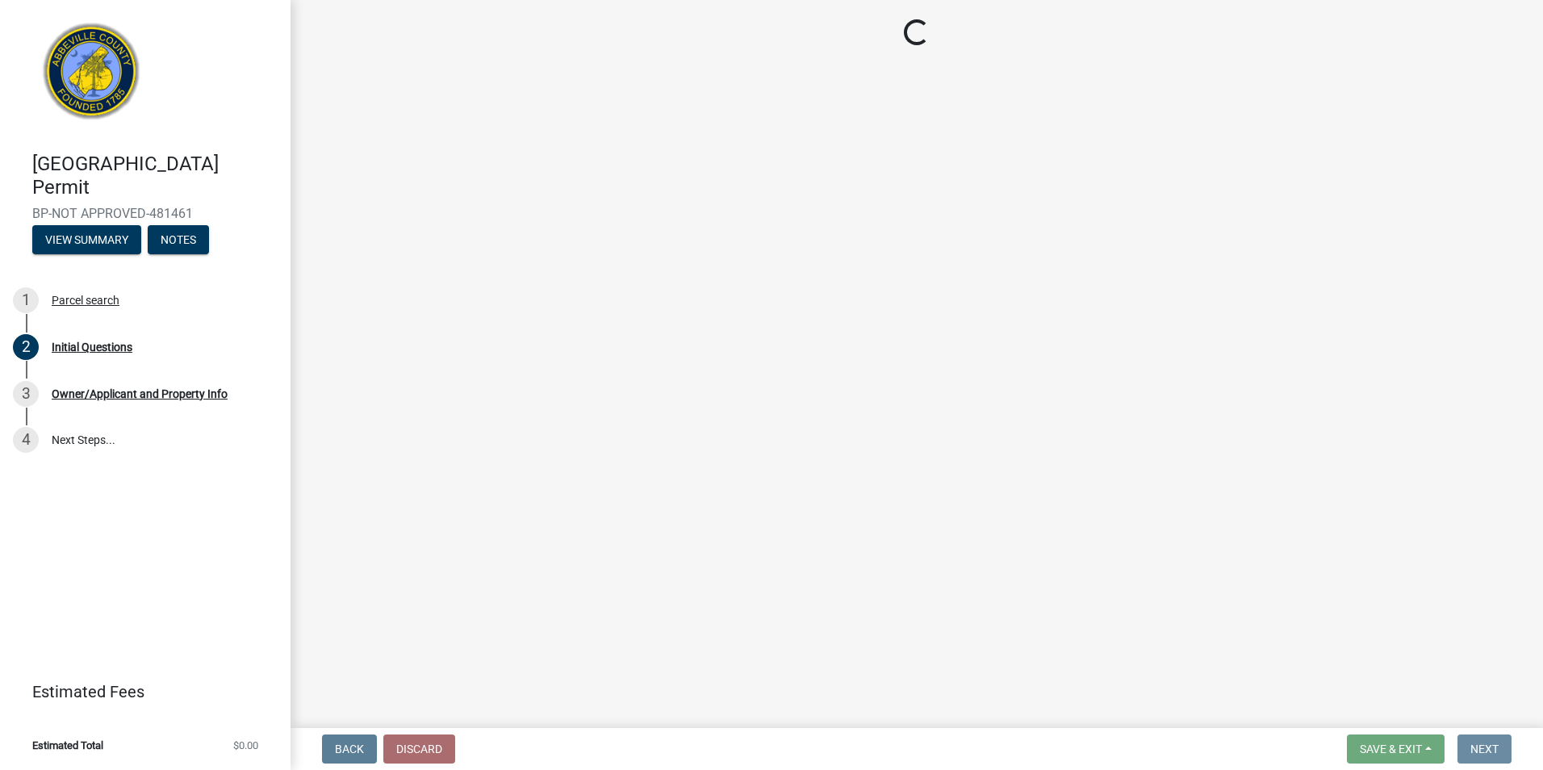
scroll to position [0, 0]
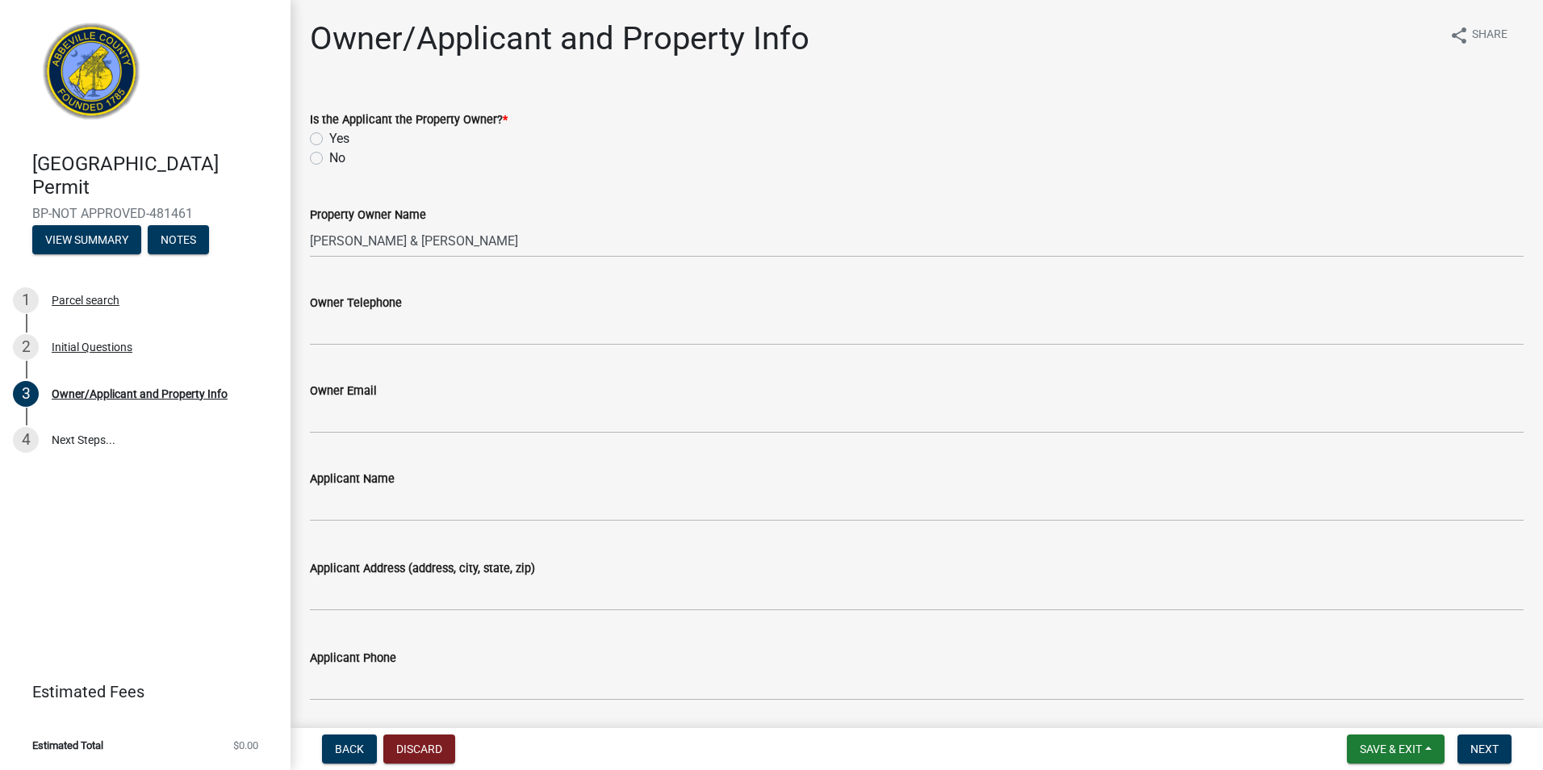
click at [329, 140] on label "Yes" at bounding box center [339, 138] width 20 height 19
click at [329, 140] on input "Yes" at bounding box center [334, 134] width 10 height 10
radio input "true"
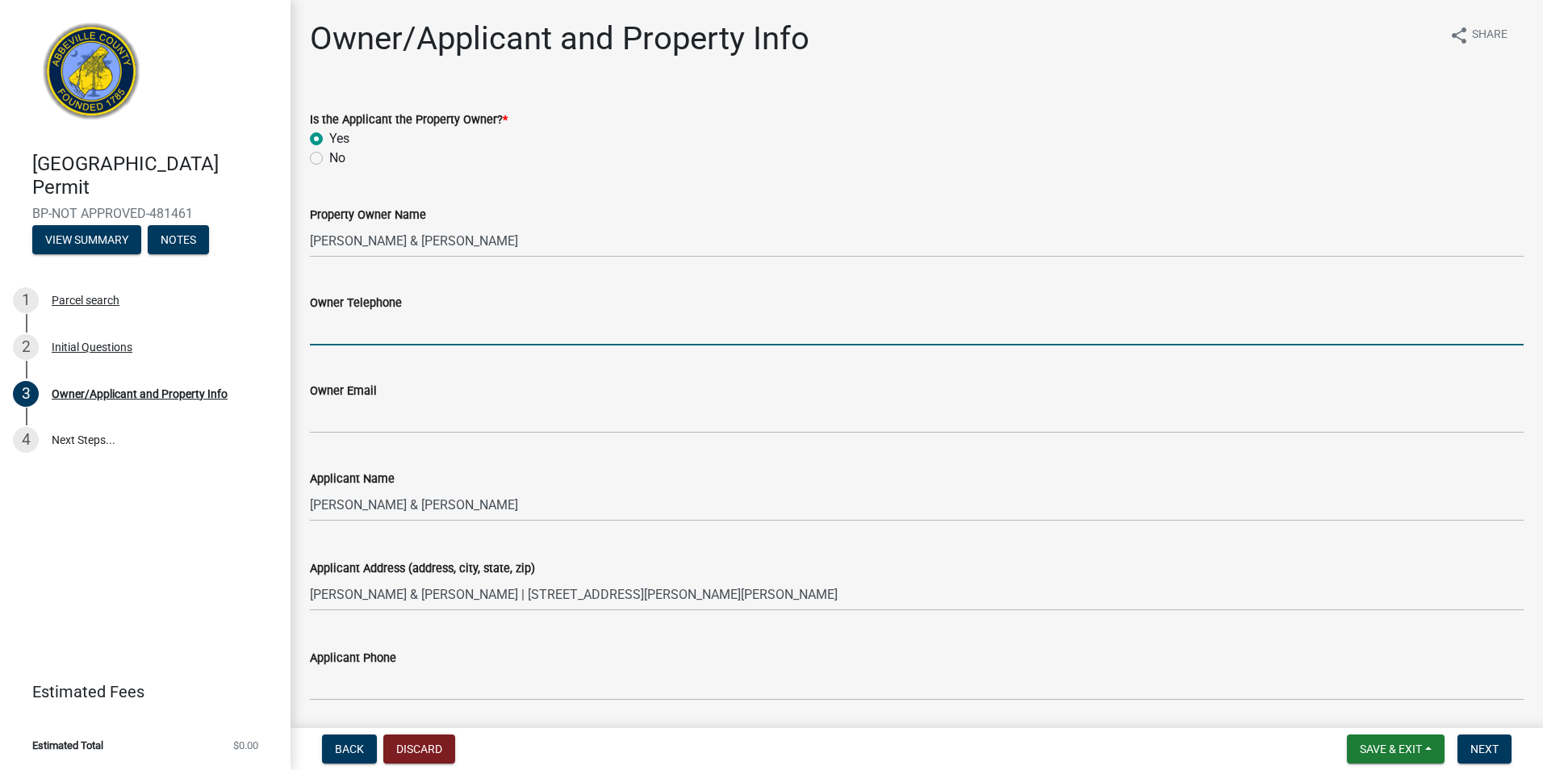
click at [386, 332] on input "Owner Telephone" at bounding box center [916, 328] width 1213 height 33
type input "8646174750"
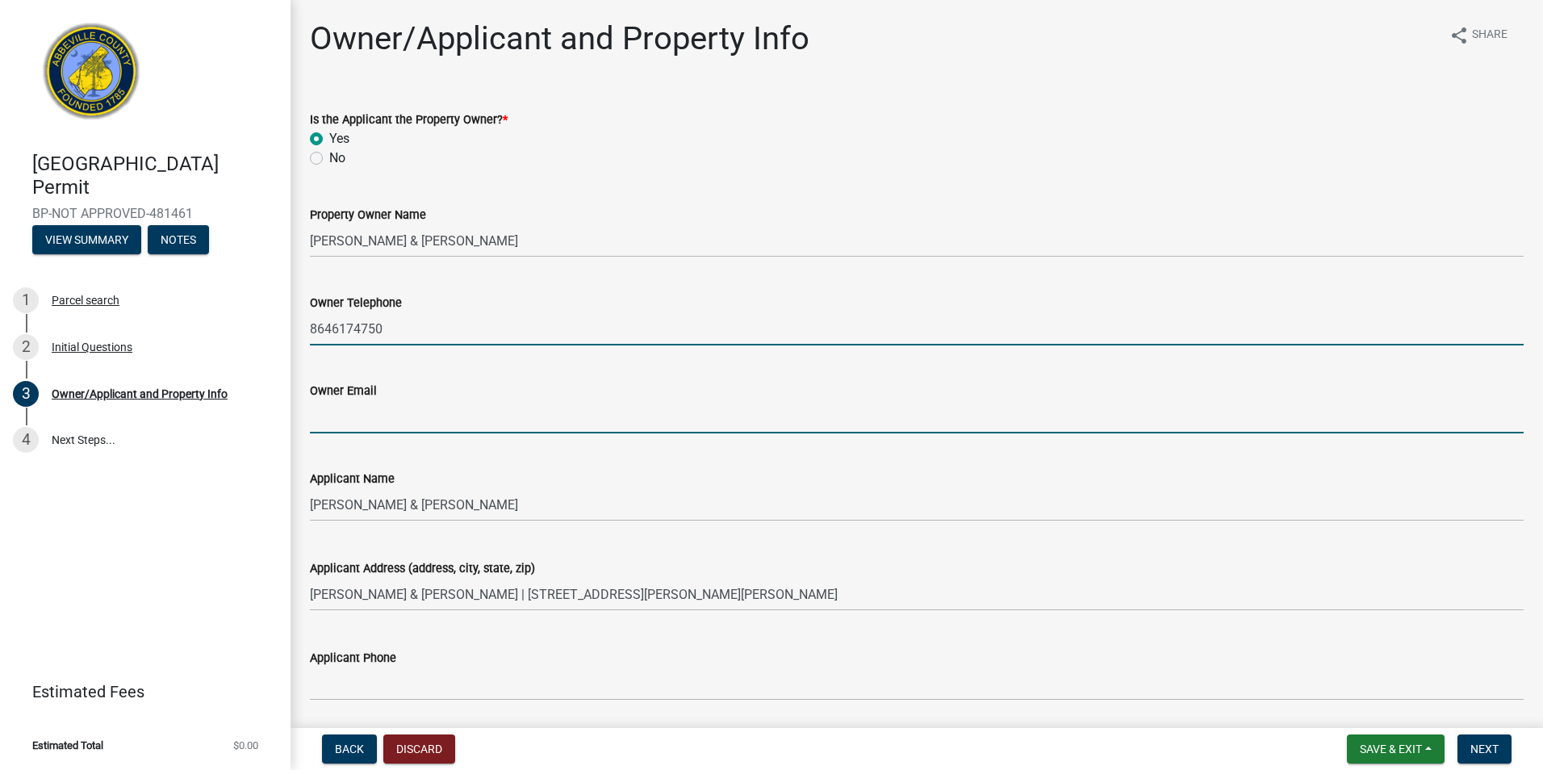
click at [653, 411] on input "Owner Email" at bounding box center [916, 416] width 1213 height 33
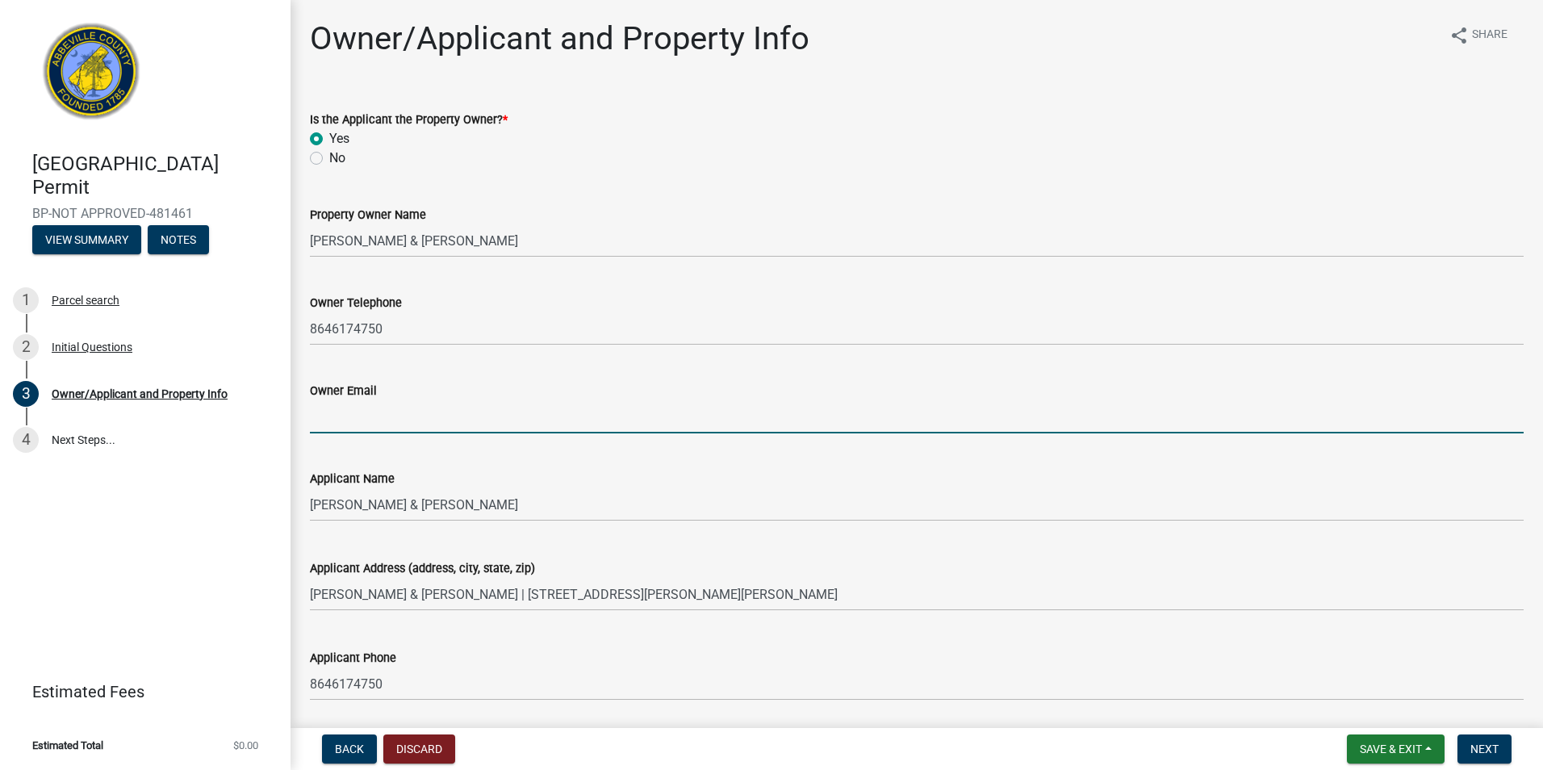
click at [441, 419] on input "Owner Email" at bounding box center [916, 416] width 1213 height 33
type input "[EMAIL_ADDRESS][DOMAIN_NAME]"
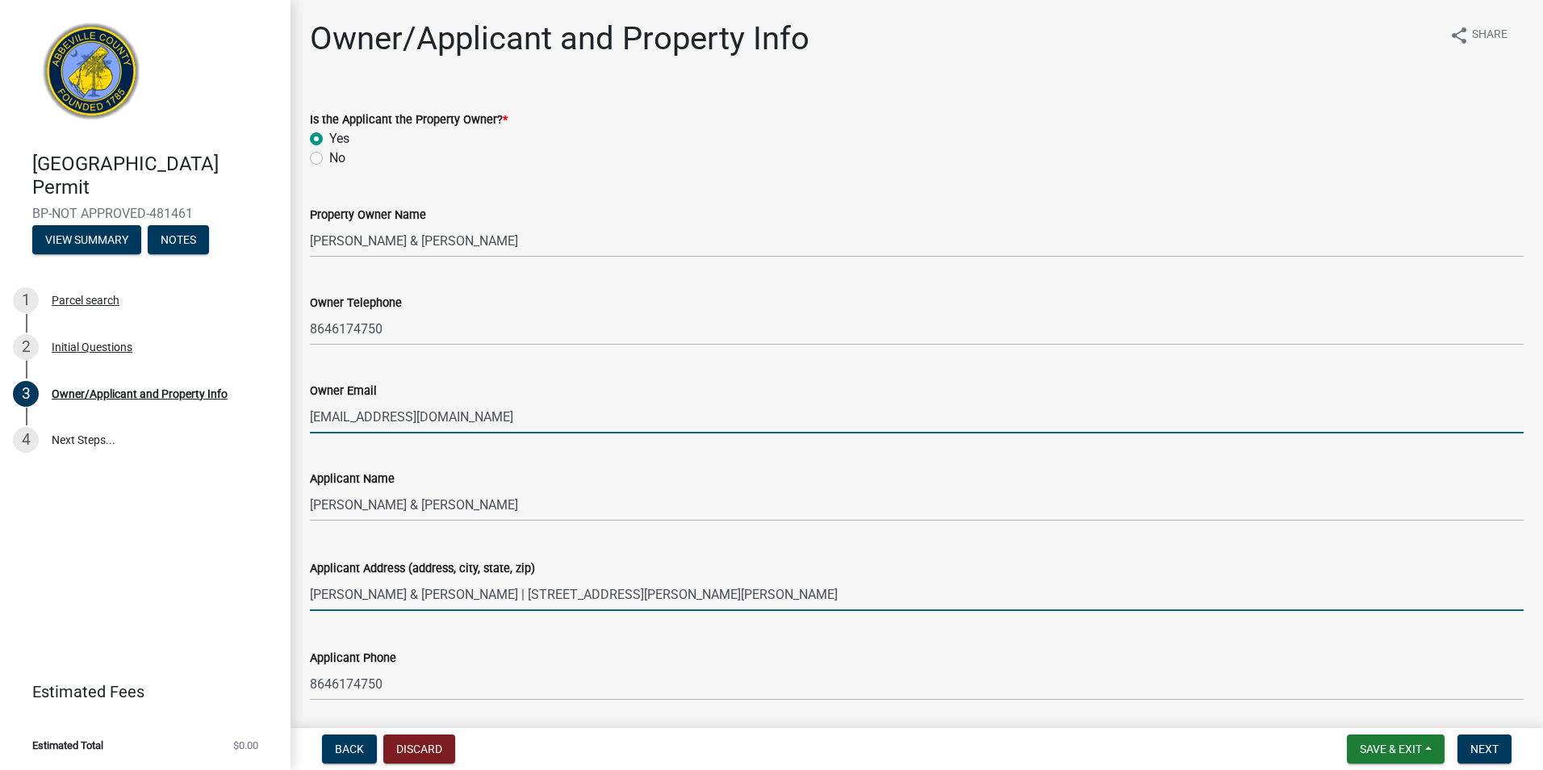
click at [801, 591] on input "PARTAIN DOUG & AMELIA B | 1200 MOOREHEAD PLACE PENDLETON SC | 29670" at bounding box center [916, 594] width 1213 height 33
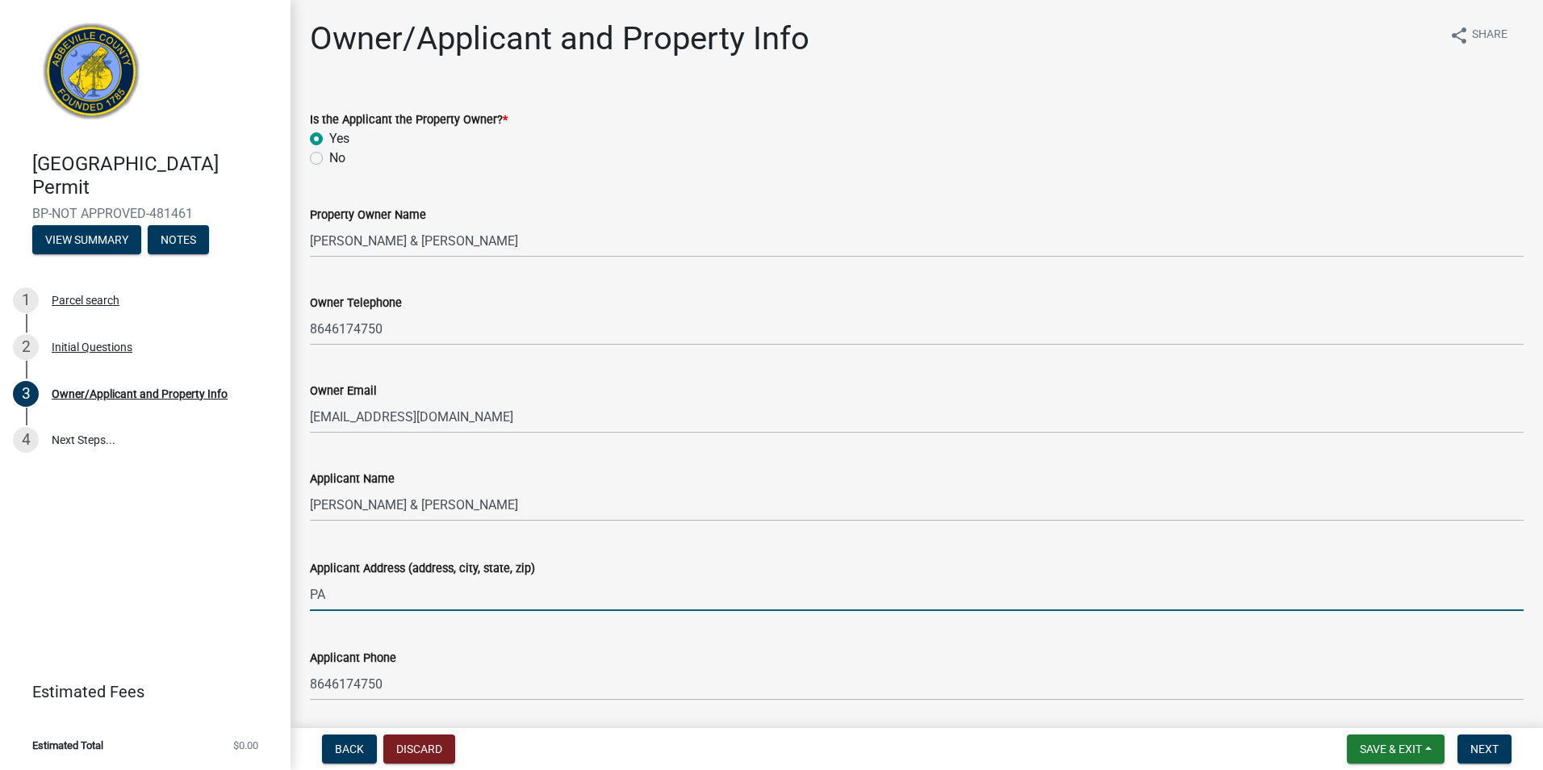
type input "P"
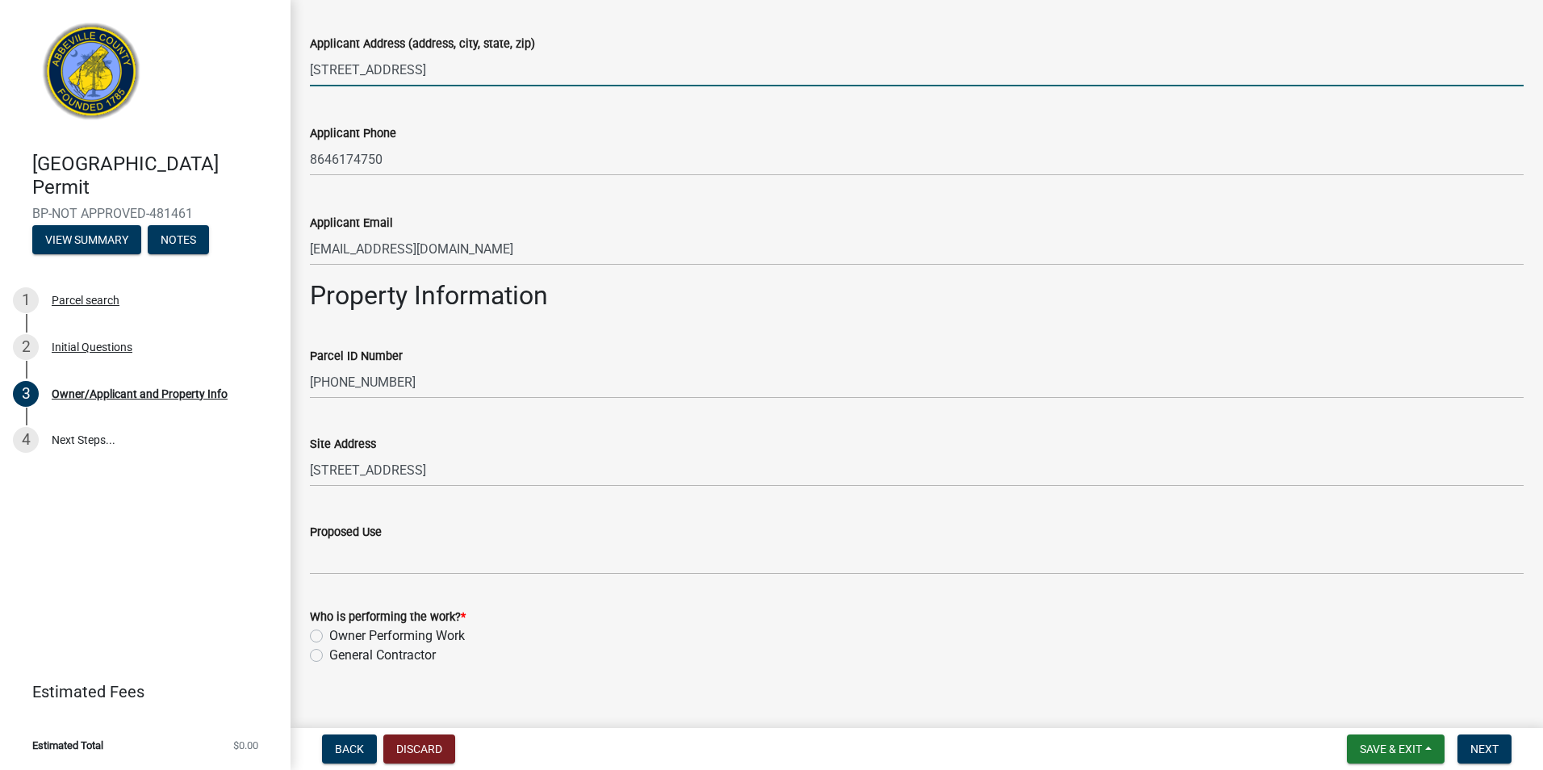
scroll to position [545, 0]
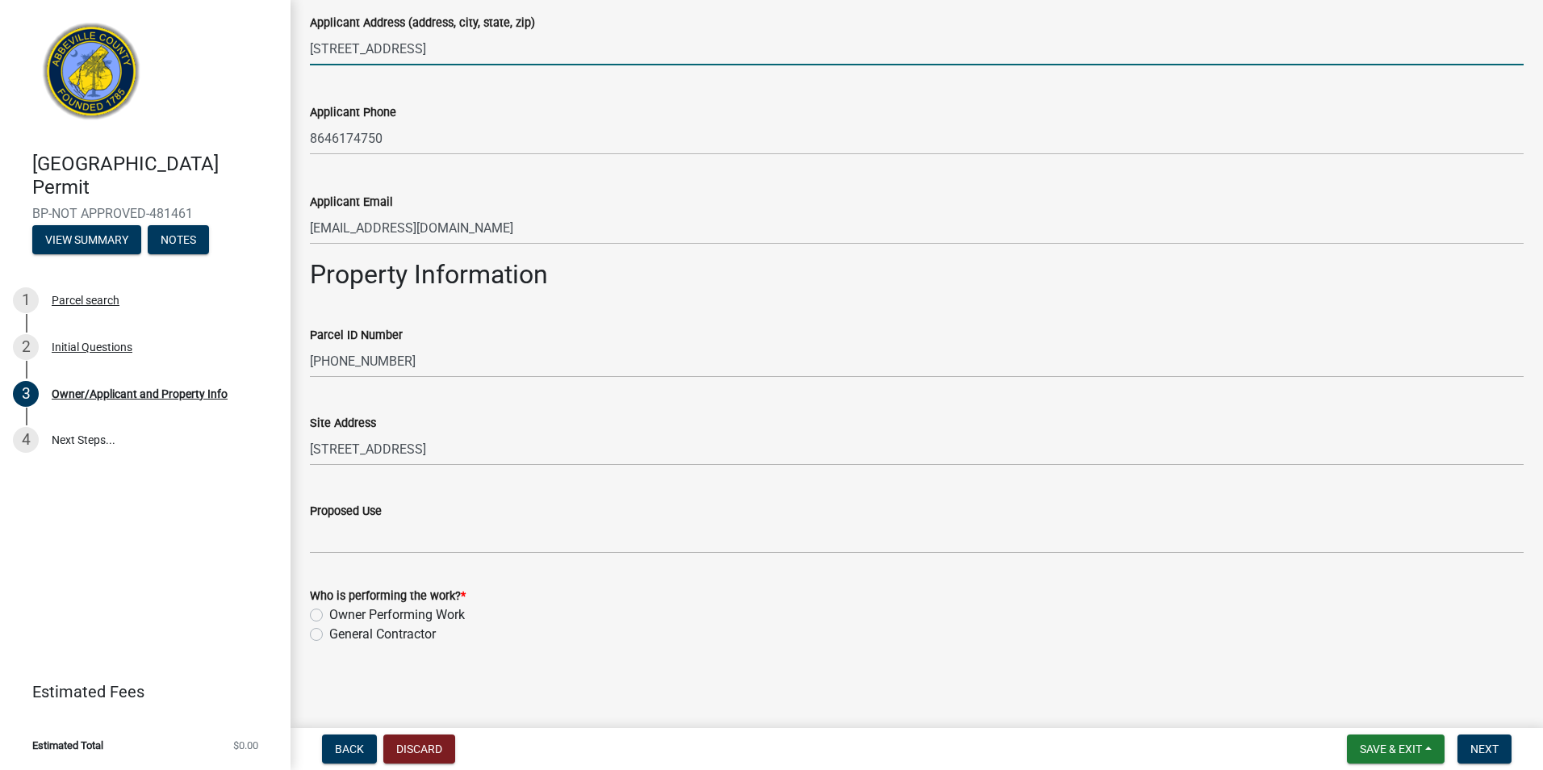
type input "2784 Hwy 28 South Abbeville, SC 29620"
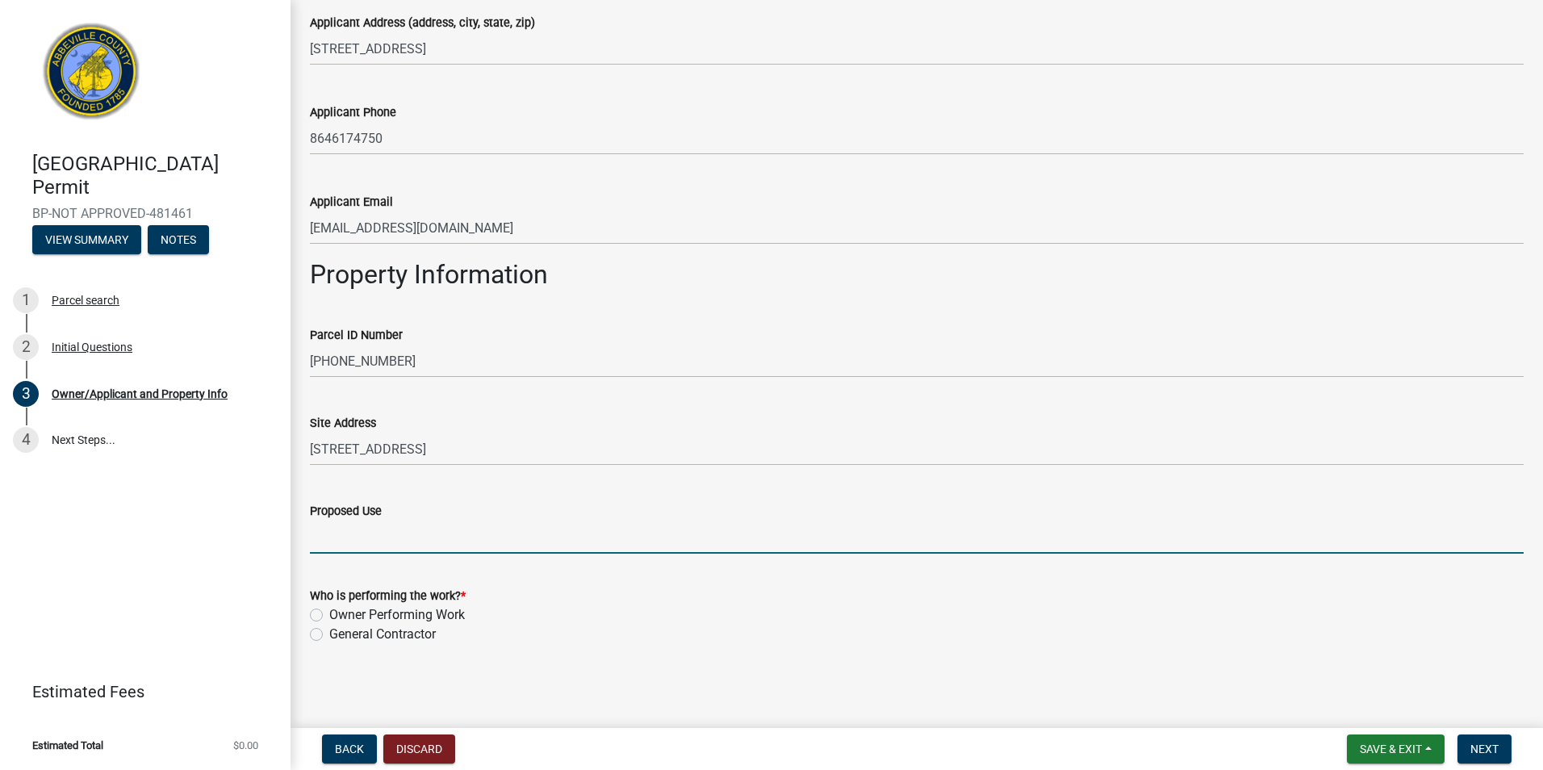
click at [368, 536] on input "Proposed Use" at bounding box center [916, 536] width 1213 height 33
type input "Storage"
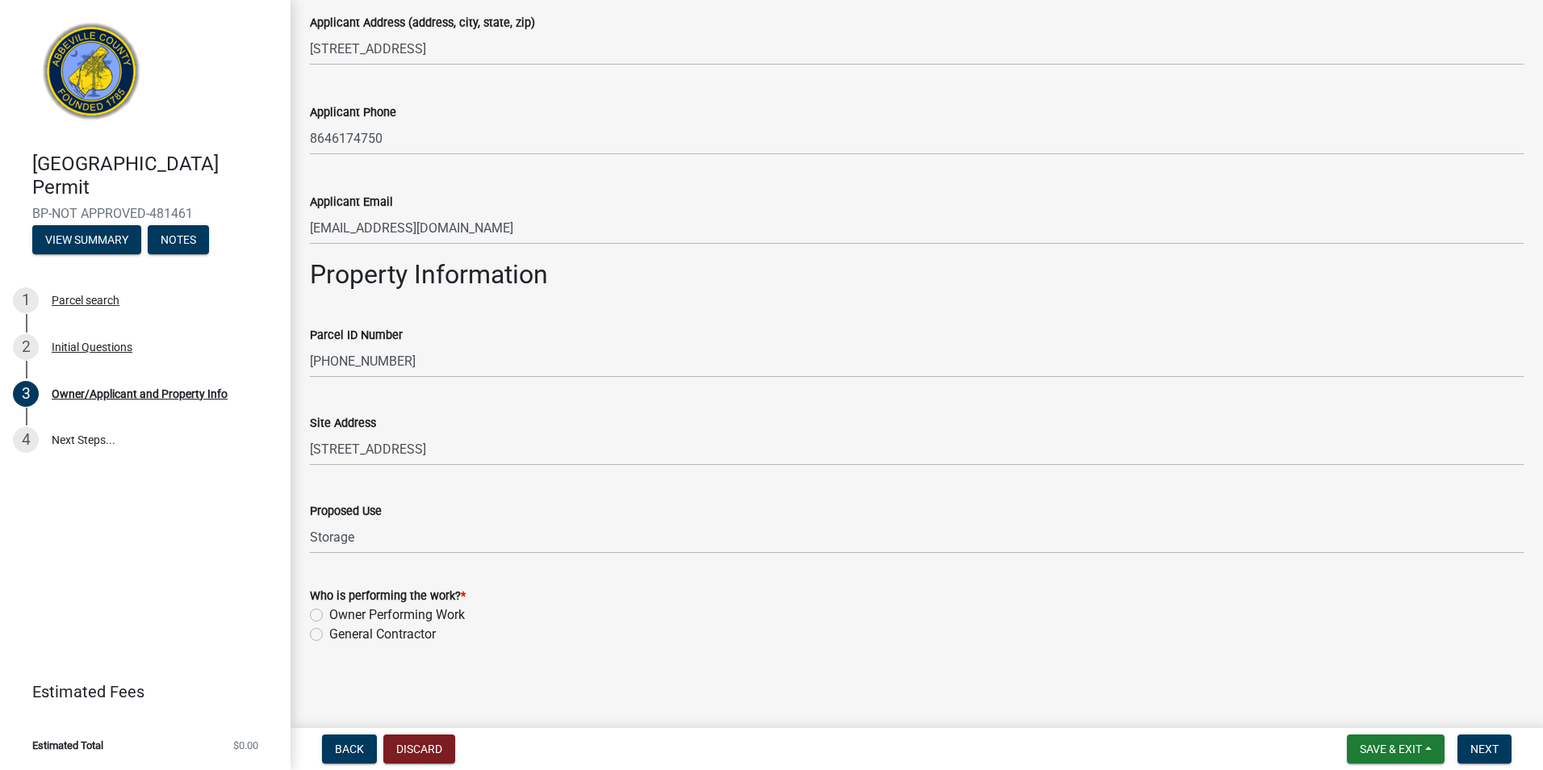
click at [329, 637] on label "General Contractor" at bounding box center [382, 633] width 107 height 19
click at [329, 635] on input "General Contractor" at bounding box center [334, 629] width 10 height 10
radio input "true"
click at [1486, 752] on span "Next" at bounding box center [1484, 748] width 28 height 13
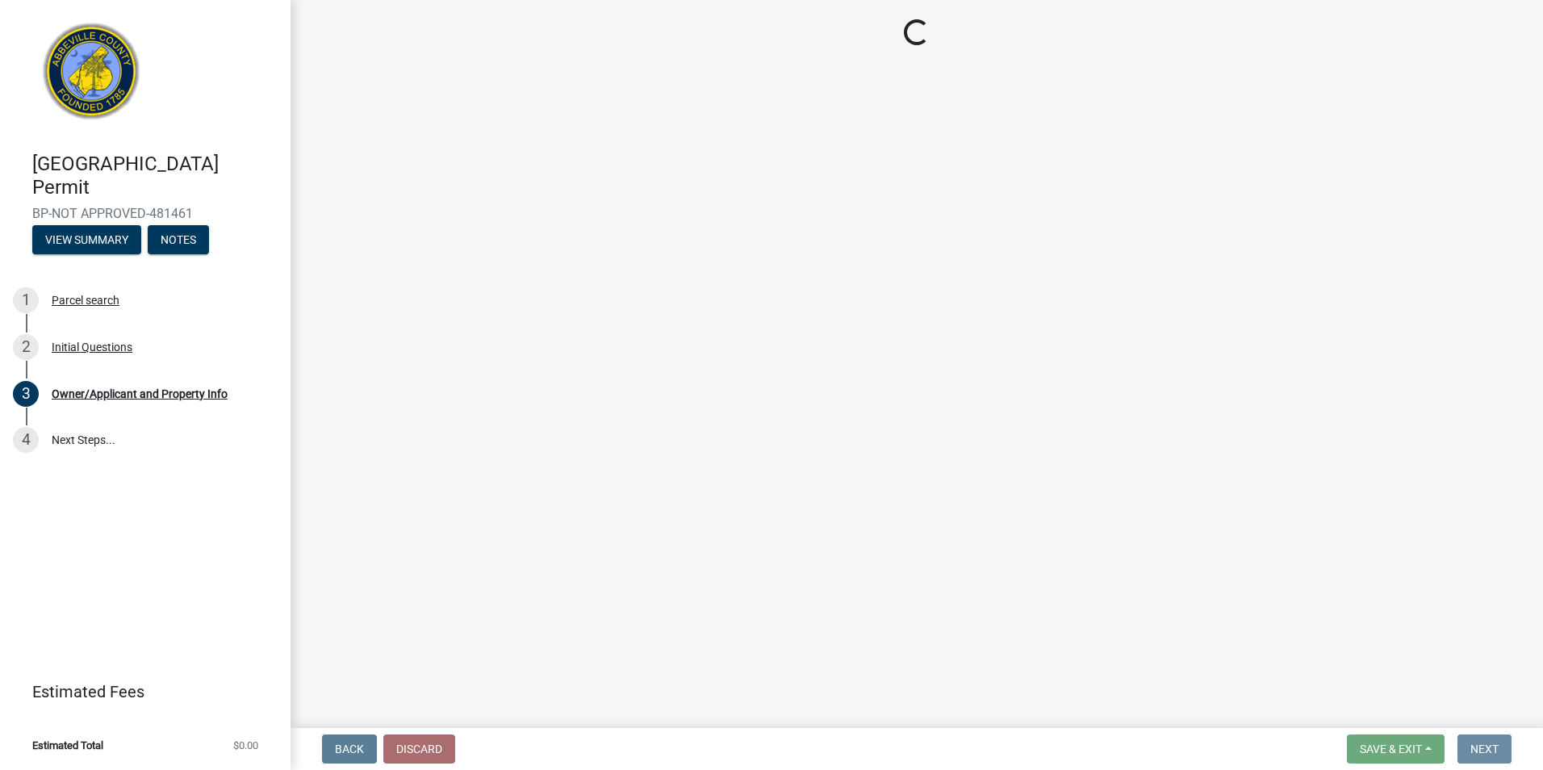
scroll to position [0, 0]
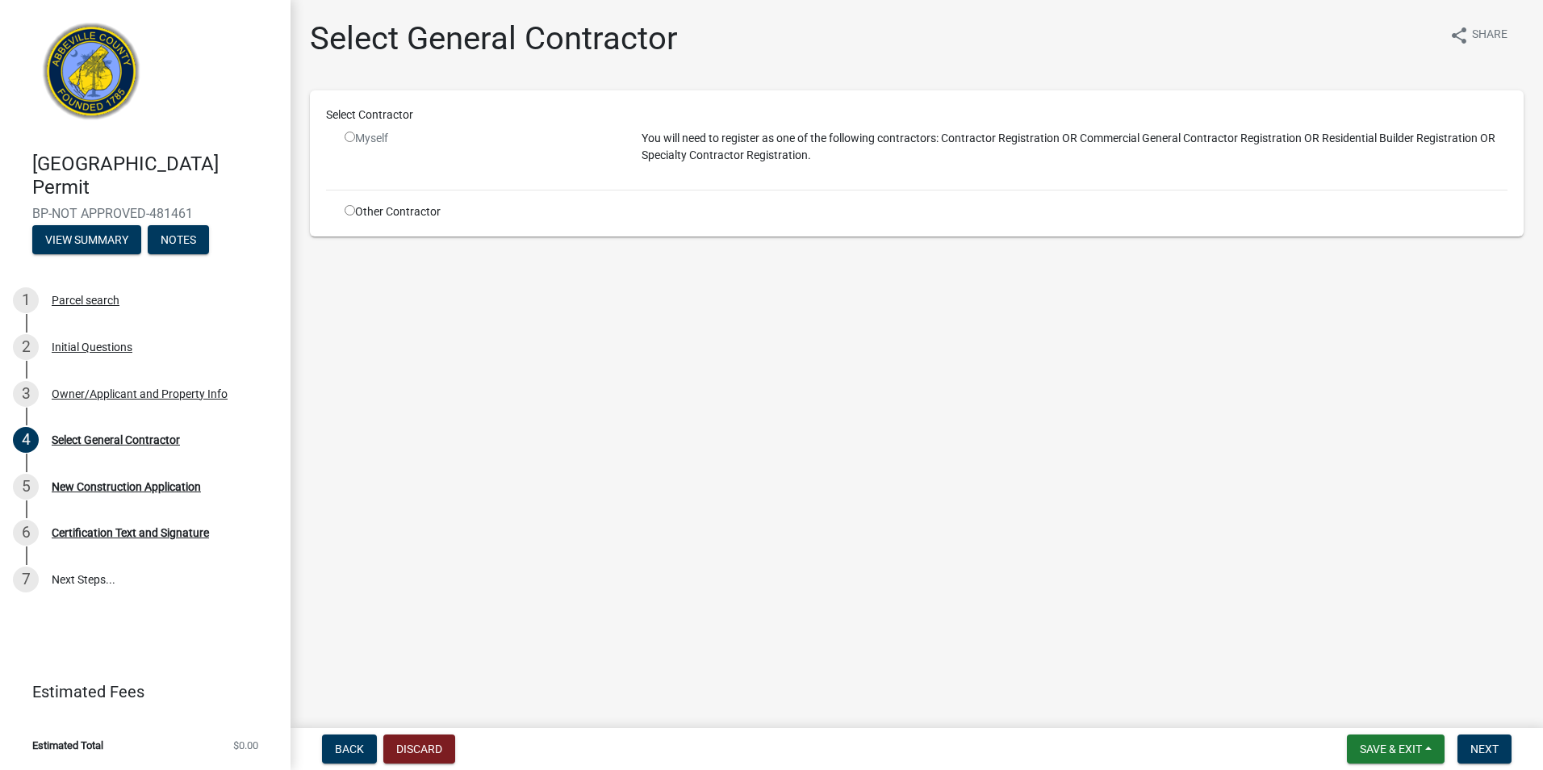
click at [351, 209] on input "radio" at bounding box center [350, 210] width 10 height 10
radio input "true"
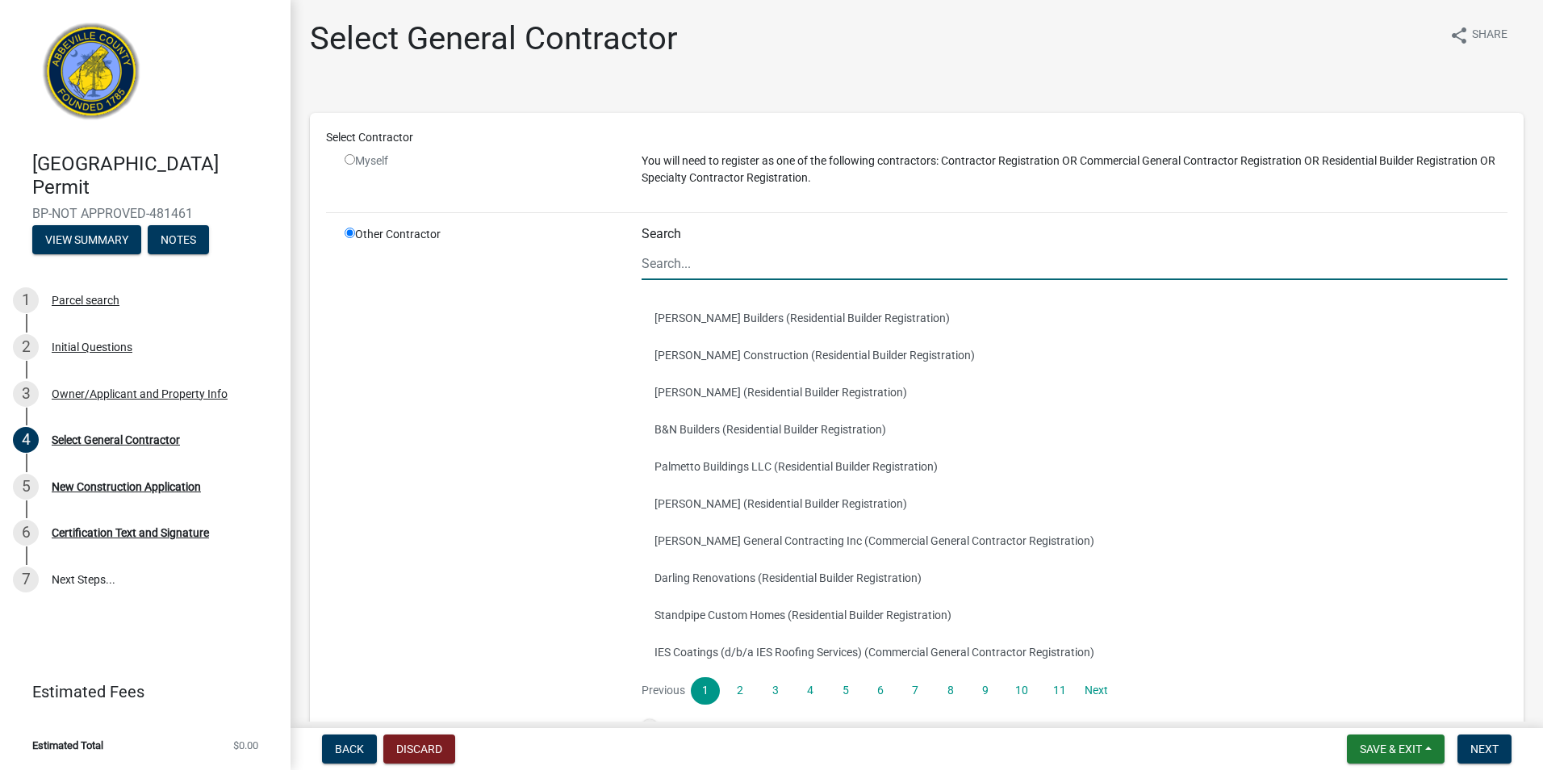
click at [704, 271] on input "Search" at bounding box center [1074, 263] width 866 height 33
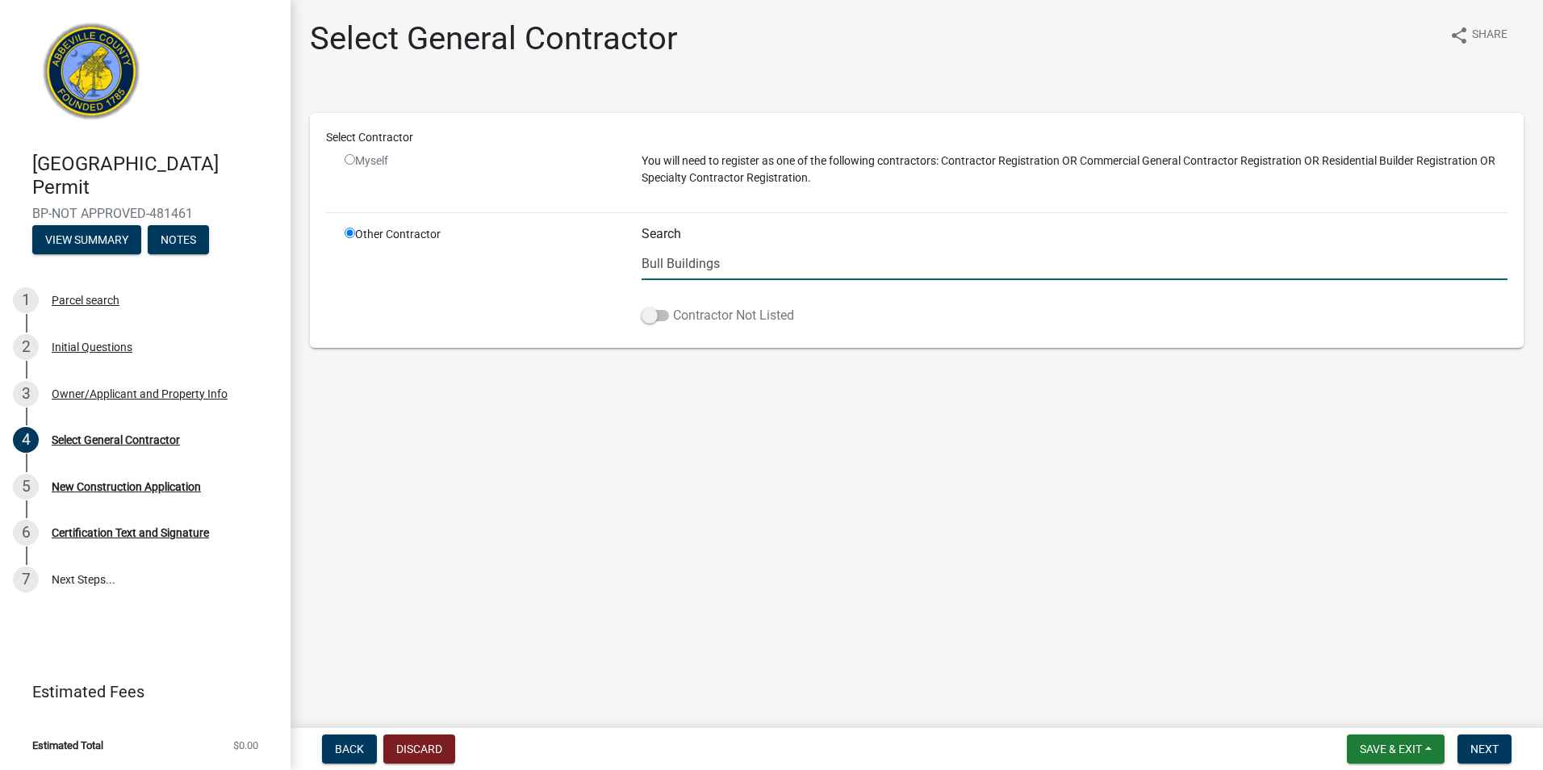
type input "Bull Buildings"
click at [654, 317] on span at bounding box center [654, 315] width 27 height 11
click at [673, 306] on input "Contractor Not Listed" at bounding box center [673, 306] width 0 height 0
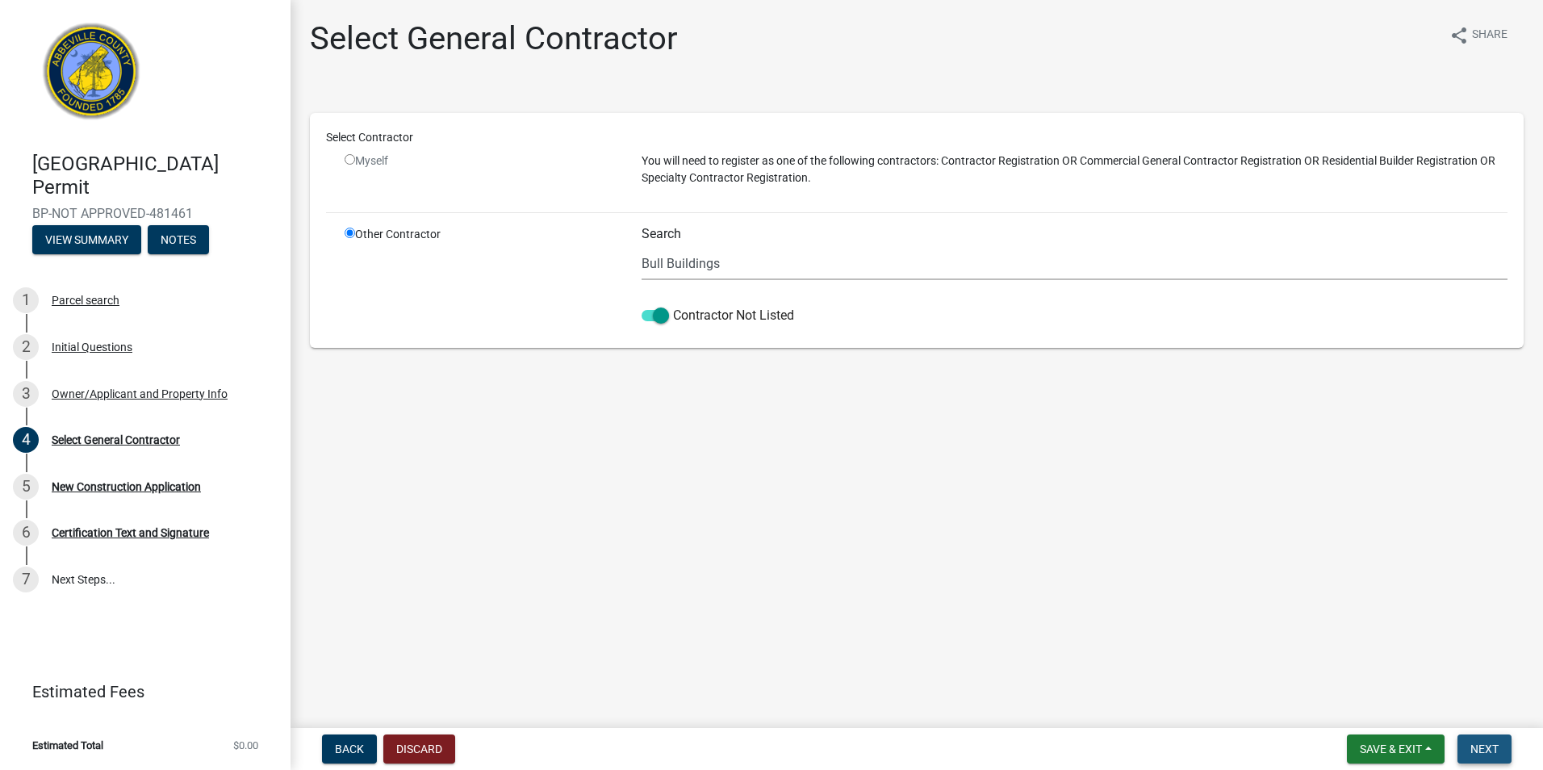
click at [1481, 744] on span "Next" at bounding box center [1484, 748] width 28 height 13
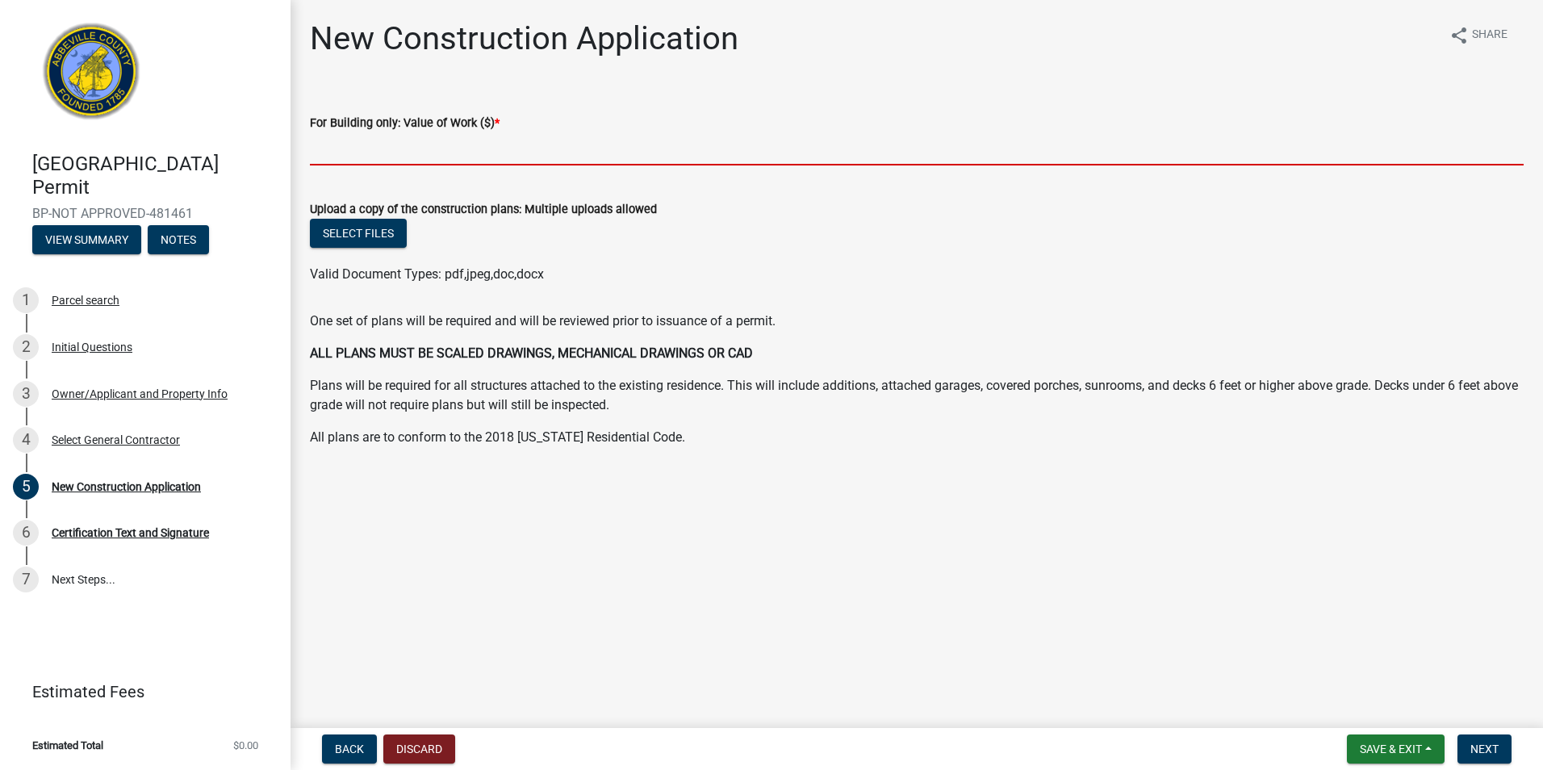
click at [342, 151] on input "text" at bounding box center [916, 148] width 1213 height 33
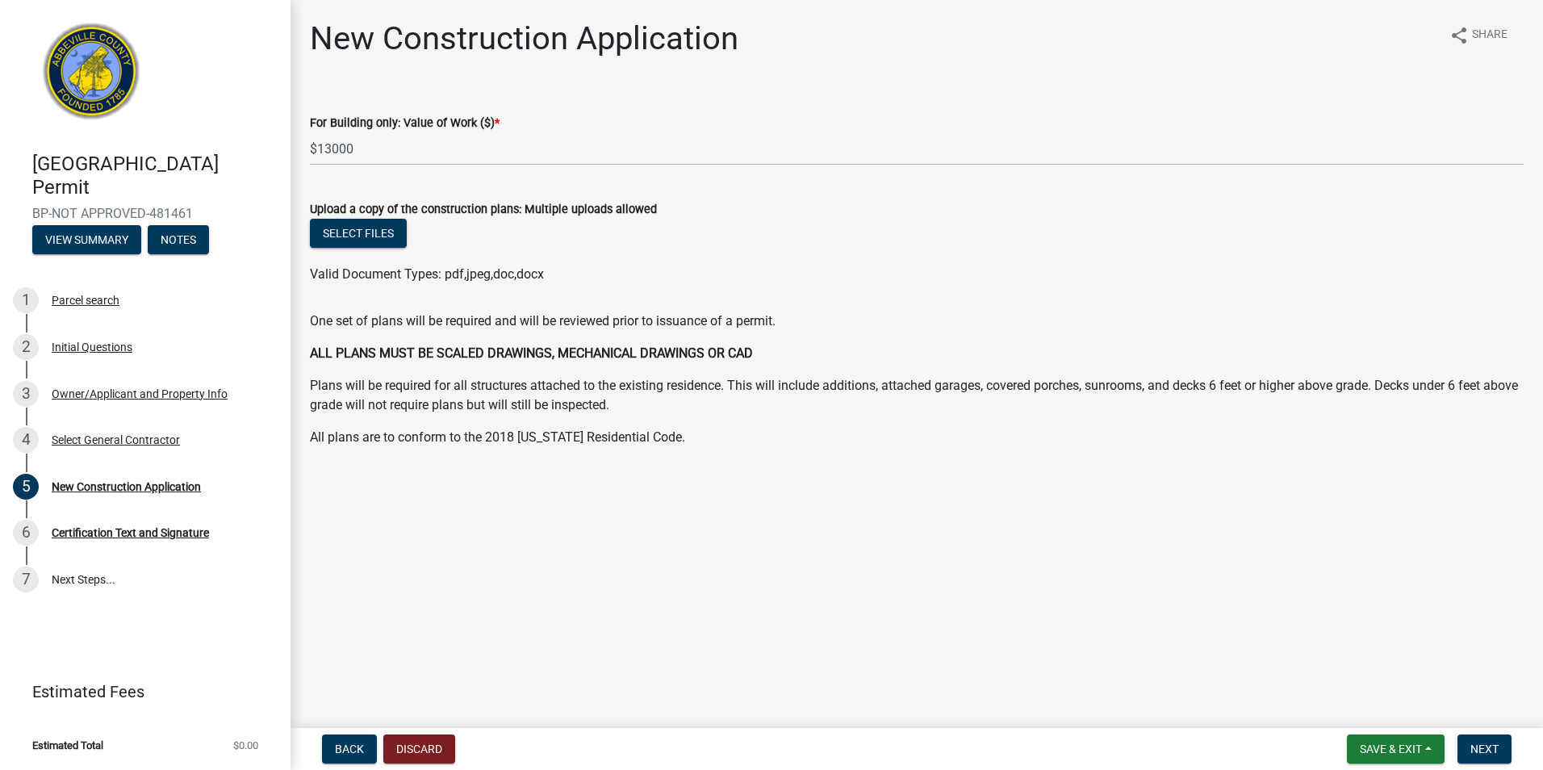
type input "13000"
click at [357, 232] on button "Select files" at bounding box center [358, 233] width 97 height 29
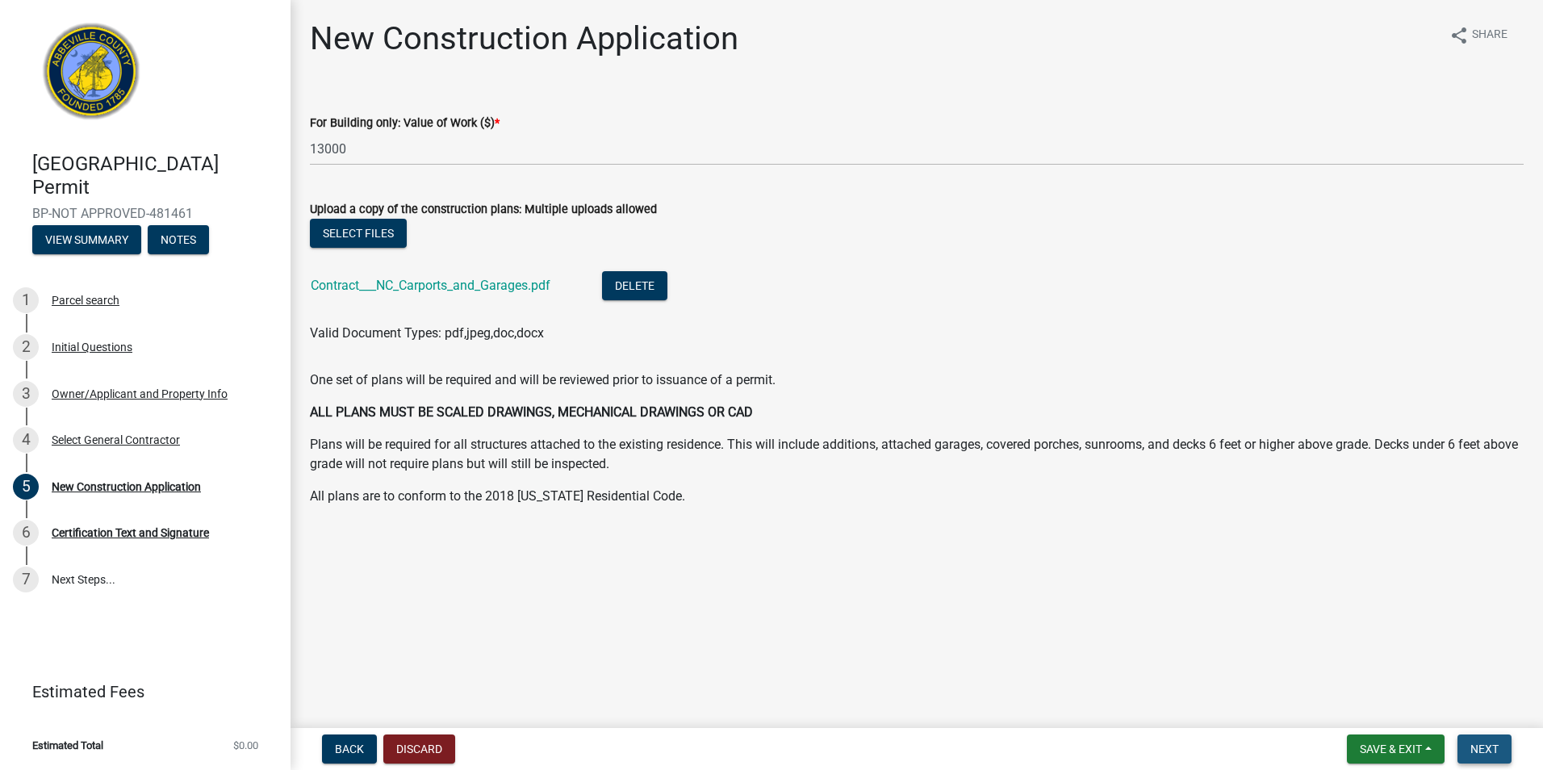
click at [1496, 751] on span "Next" at bounding box center [1484, 748] width 28 height 13
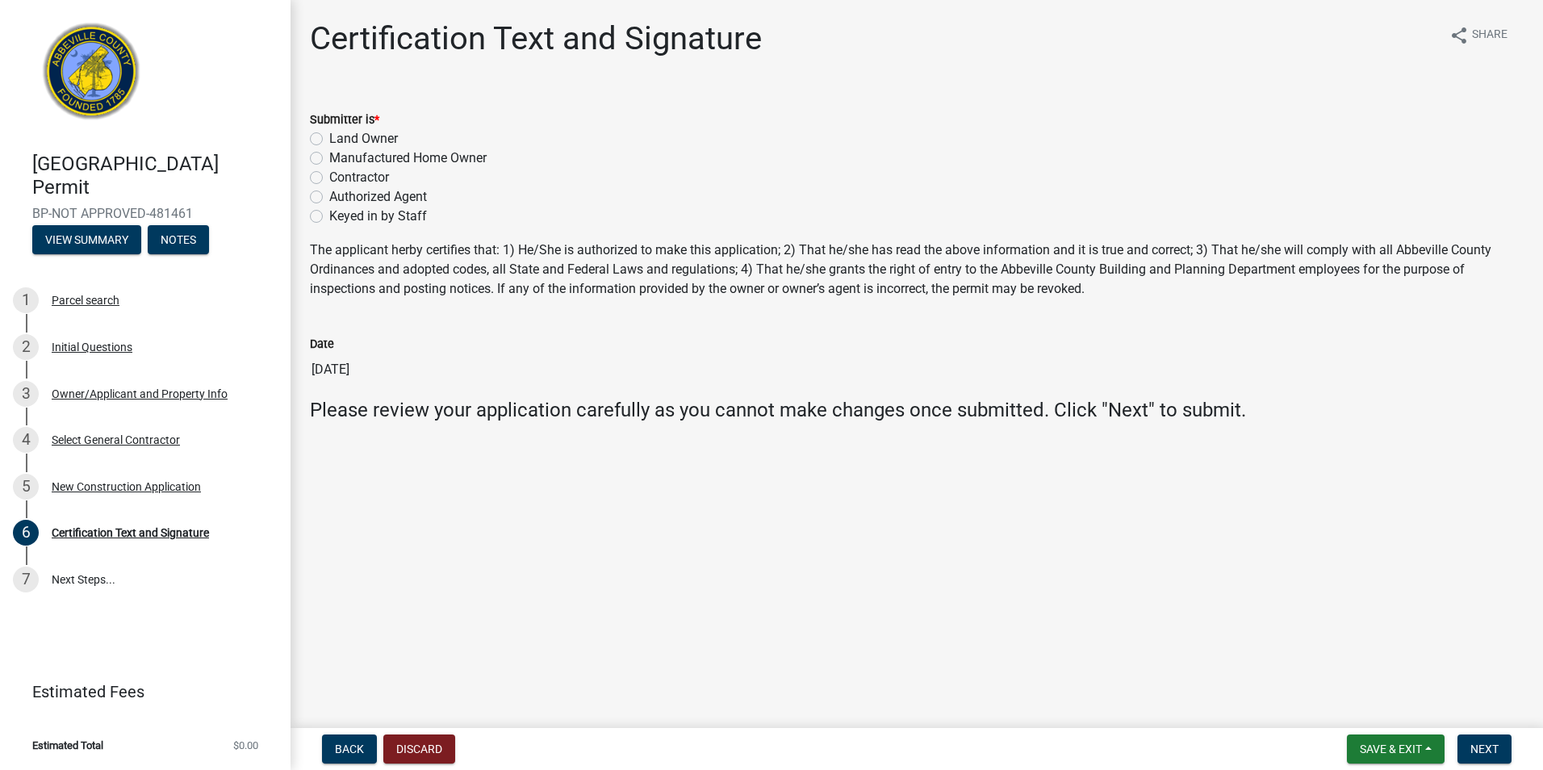
click at [329, 143] on label "Land Owner" at bounding box center [363, 138] width 69 height 19
click at [329, 140] on input "Land Owner" at bounding box center [334, 134] width 10 height 10
radio input "true"
click at [1487, 752] on span "Next" at bounding box center [1484, 748] width 28 height 13
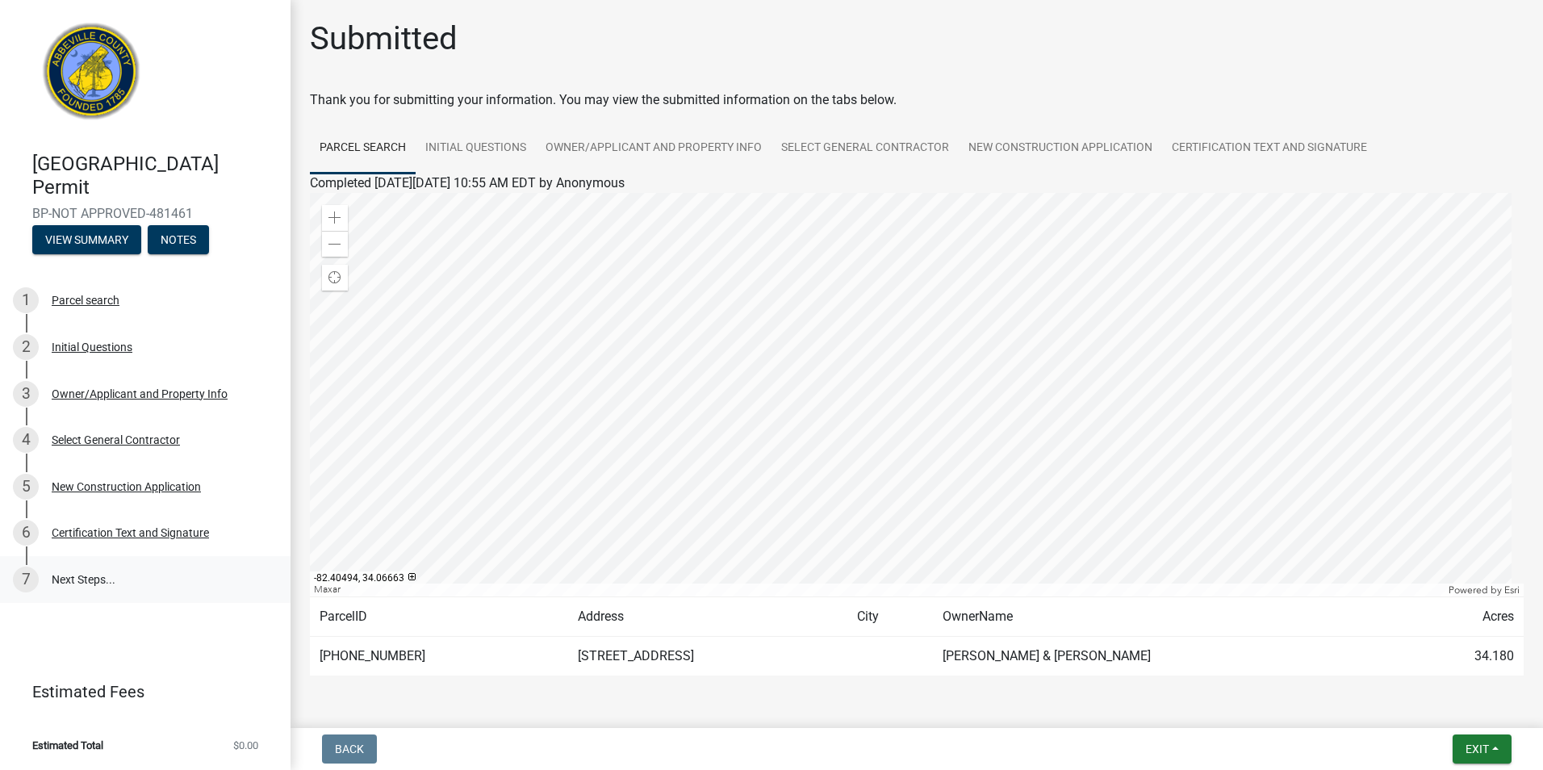
click at [90, 576] on link "7 Next Steps..." at bounding box center [145, 579] width 290 height 47
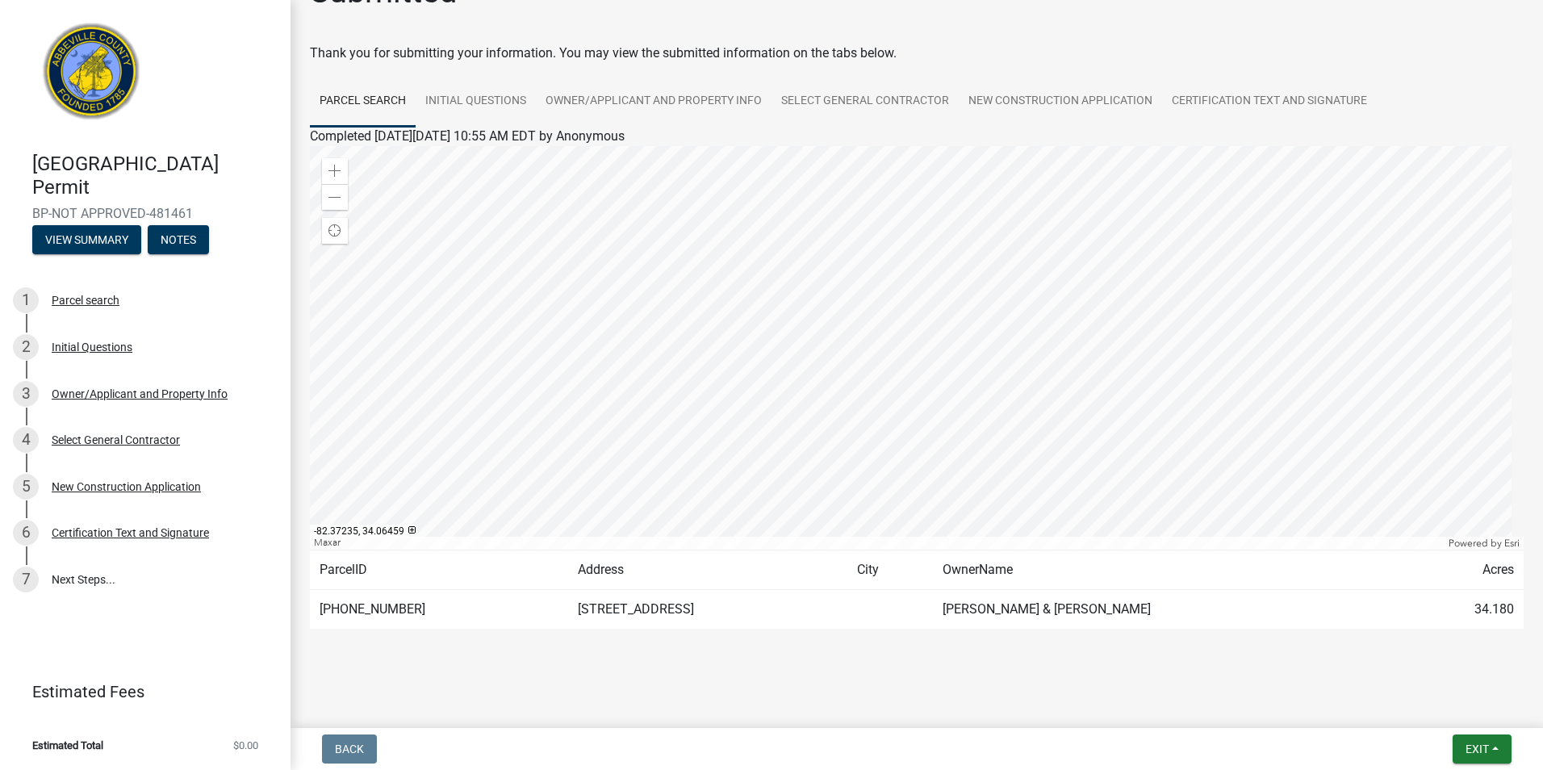
scroll to position [49, 0]
click at [1481, 749] on span "Exit" at bounding box center [1476, 748] width 23 height 13
click at [1148, 700] on main "Submitted Thank you for submitting your information. You may view the submitted…" at bounding box center [916, 360] width 1252 height 721
click at [474, 96] on link "Initial Questions" at bounding box center [476, 99] width 120 height 52
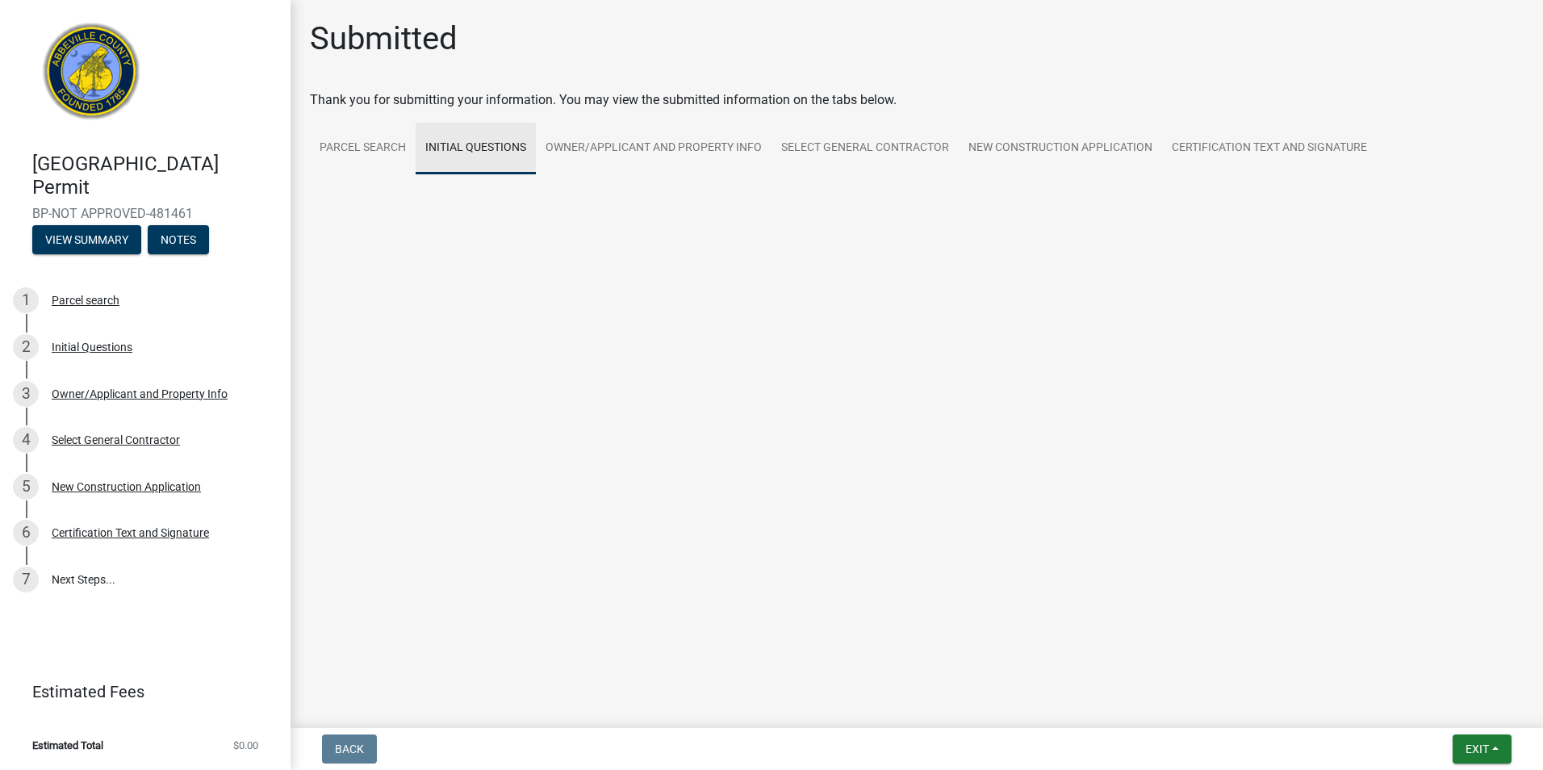
scroll to position [0, 0]
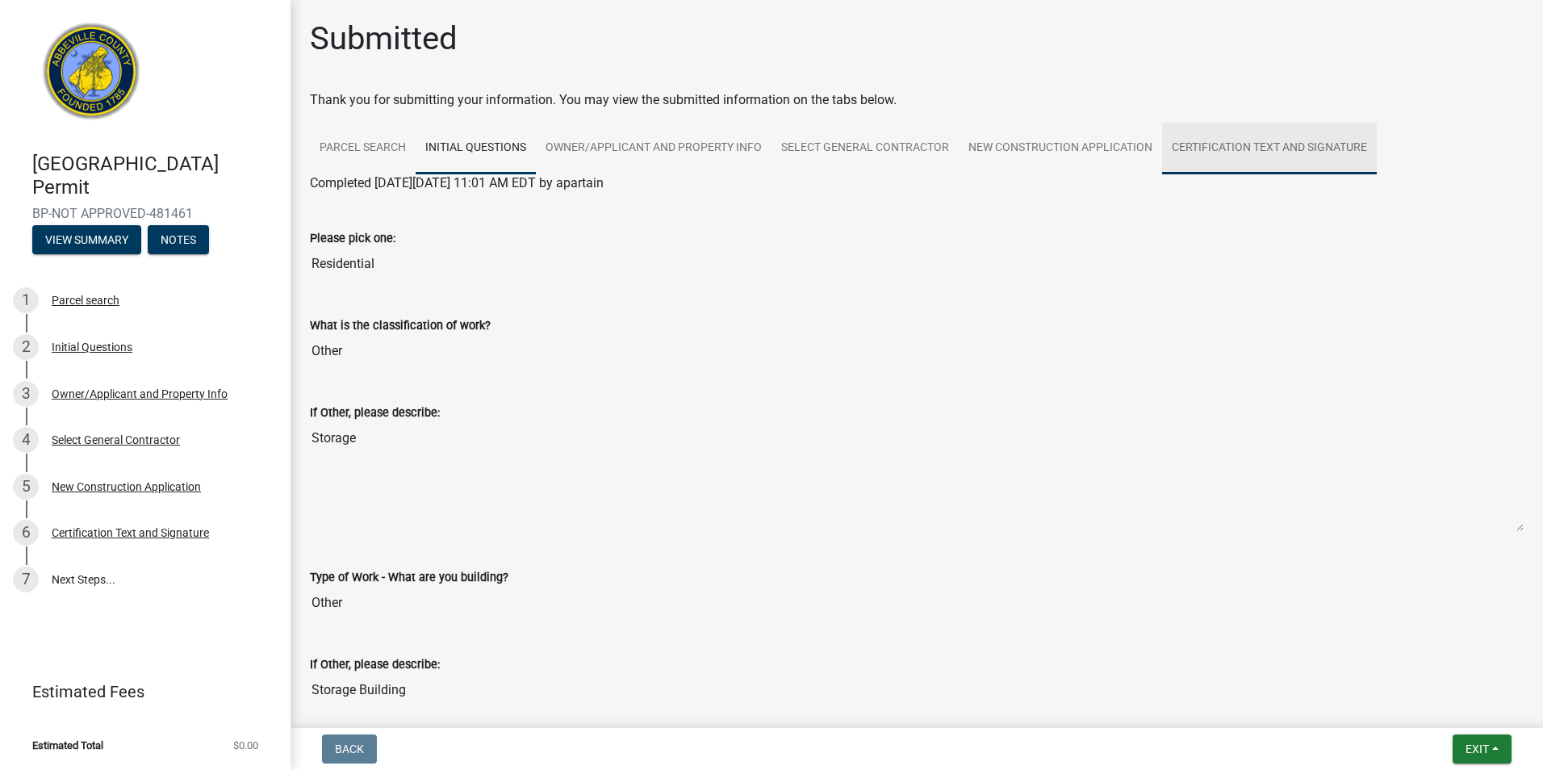
click at [1280, 133] on link "Certification Text and Signature" at bounding box center [1269, 149] width 215 height 52
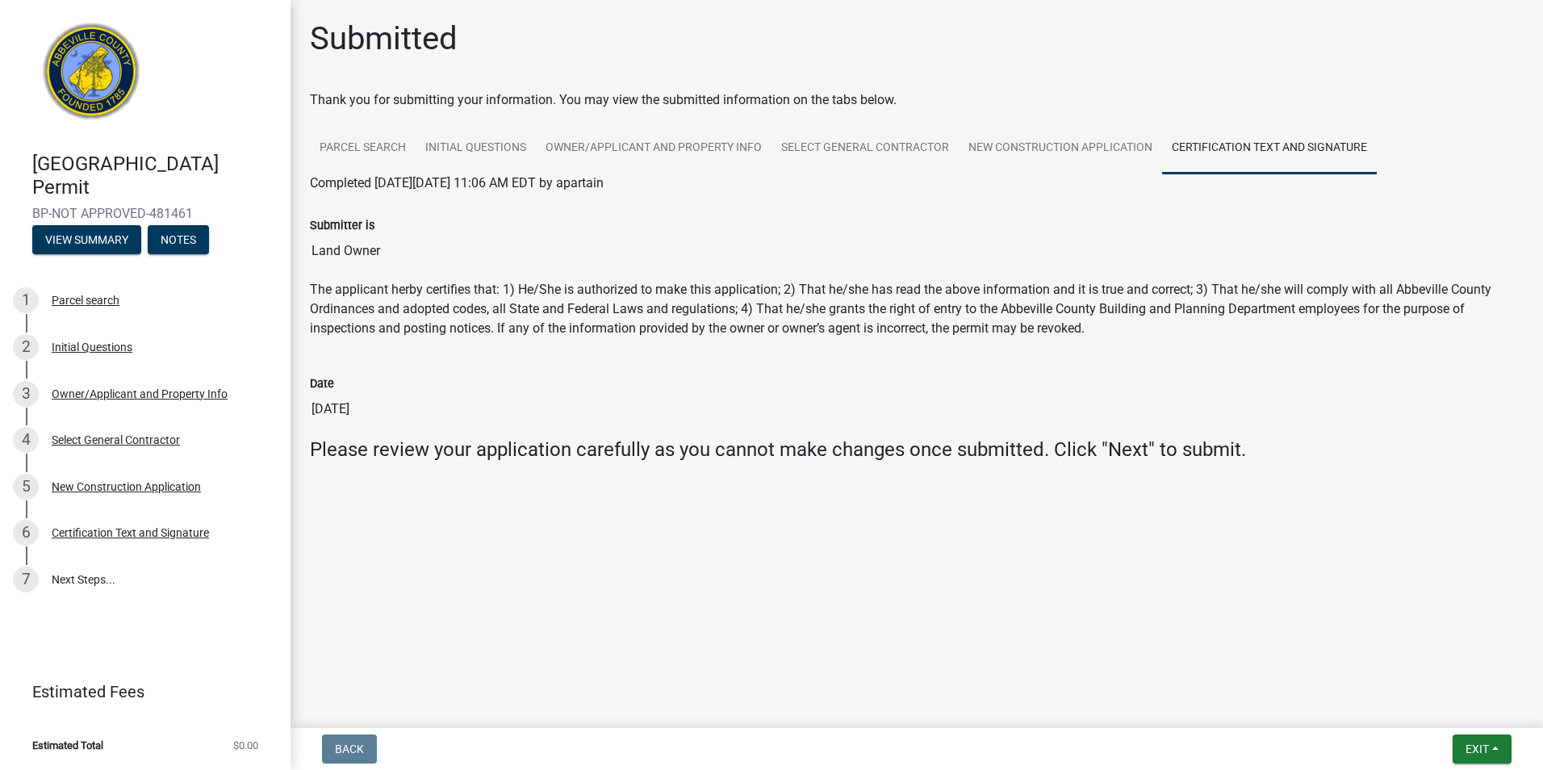
click at [1046, 486] on div at bounding box center [917, 483] width 920 height 19
click at [1493, 753] on button "Exit" at bounding box center [1481, 748] width 59 height 29
click at [1455, 716] on button "Save & Exit" at bounding box center [1446, 706] width 129 height 39
